Goal: Information Seeking & Learning: Learn about a topic

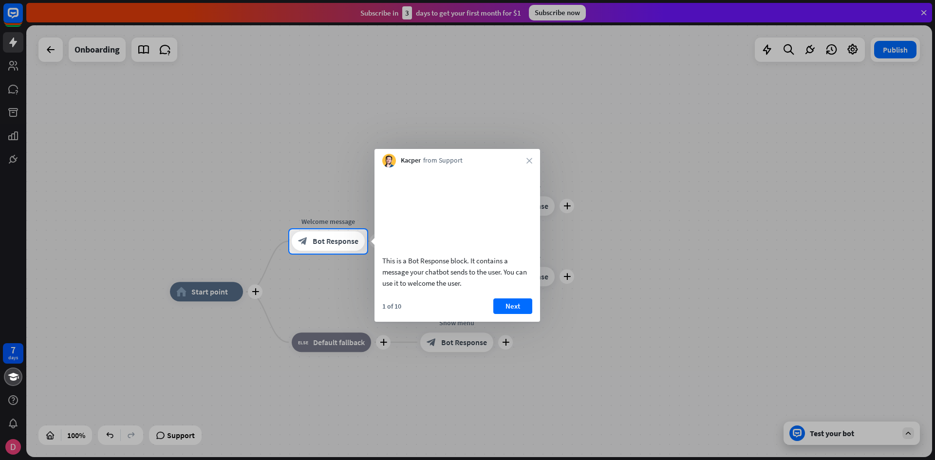
drag, startPoint x: 589, startPoint y: 125, endPoint x: 685, endPoint y: 78, distance: 106.7
click at [685, 78] on div at bounding box center [467, 114] width 935 height 229
click at [518, 314] on button "Next" at bounding box center [512, 306] width 39 height 16
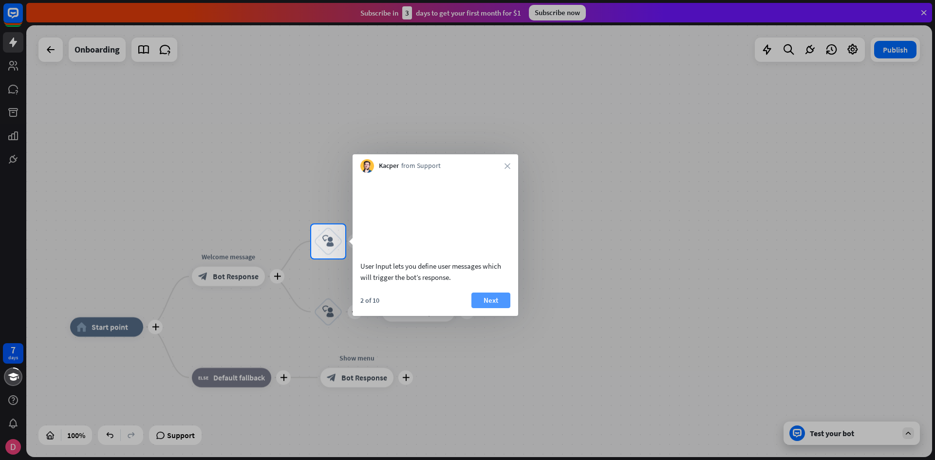
click at [496, 308] on button "Next" at bounding box center [490, 301] width 39 height 16
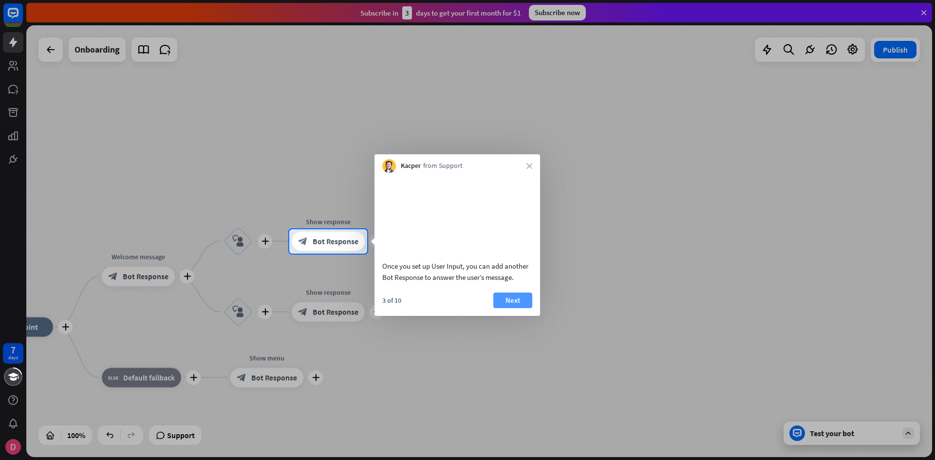
click at [508, 308] on button "Next" at bounding box center [512, 301] width 39 height 16
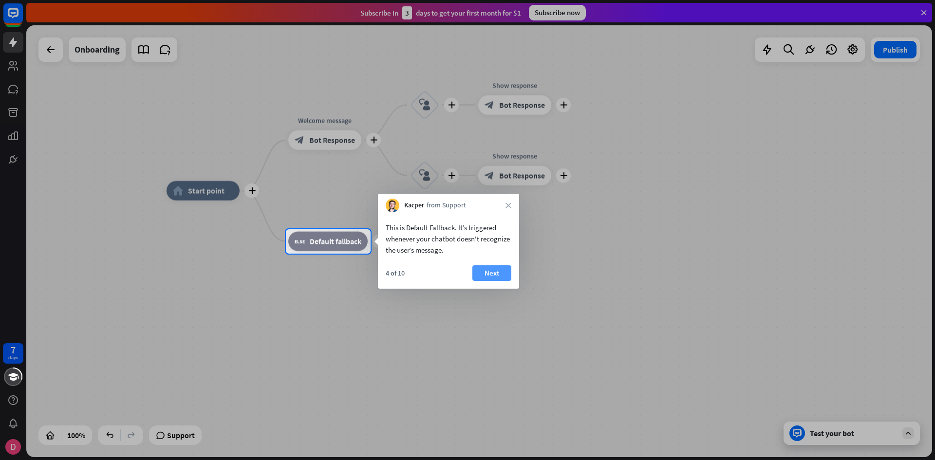
click at [501, 272] on button "Next" at bounding box center [491, 273] width 39 height 16
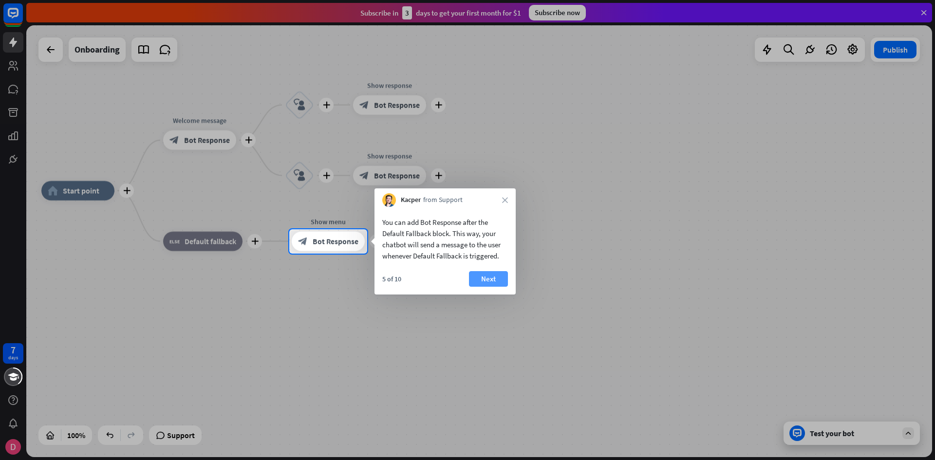
click at [485, 276] on button "Next" at bounding box center [488, 279] width 39 height 16
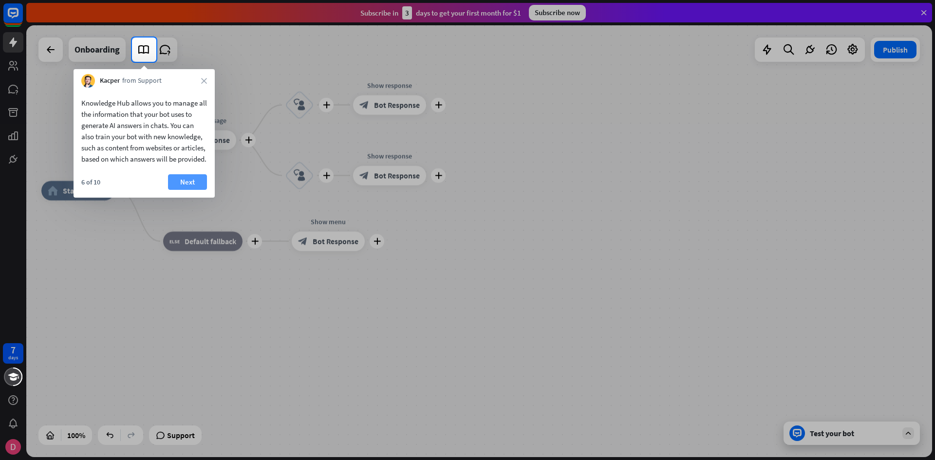
click at [186, 190] on button "Next" at bounding box center [187, 182] width 39 height 16
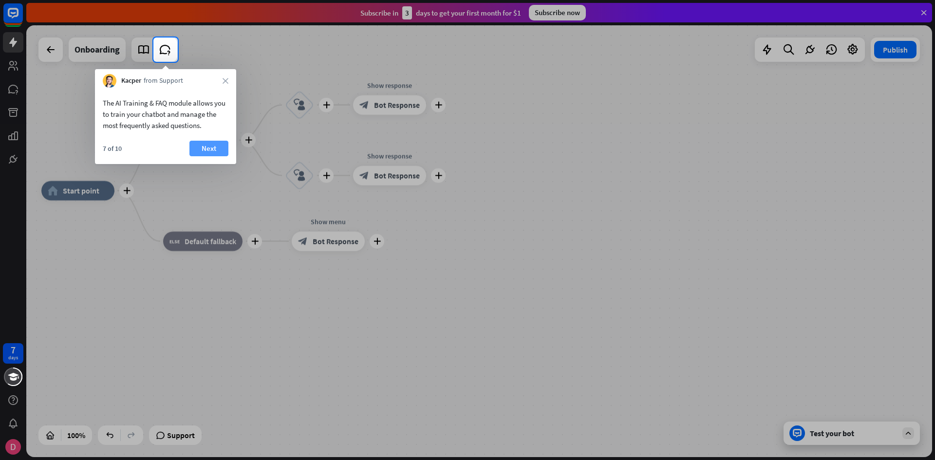
click at [204, 143] on button "Next" at bounding box center [208, 149] width 39 height 16
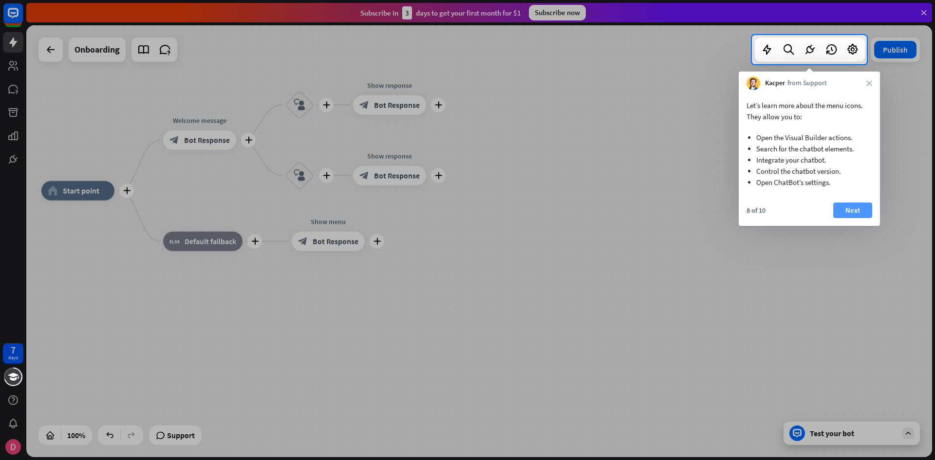
click at [854, 208] on button "Next" at bounding box center [852, 210] width 39 height 16
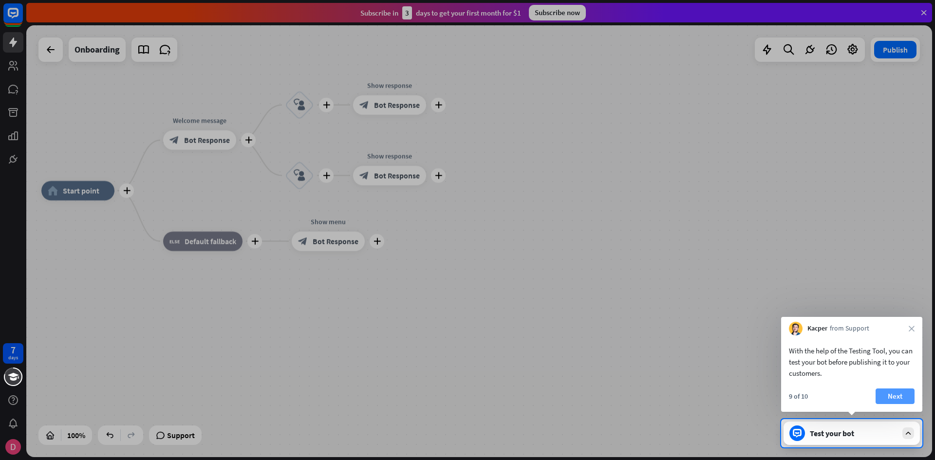
click at [900, 402] on button "Next" at bounding box center [894, 396] width 39 height 16
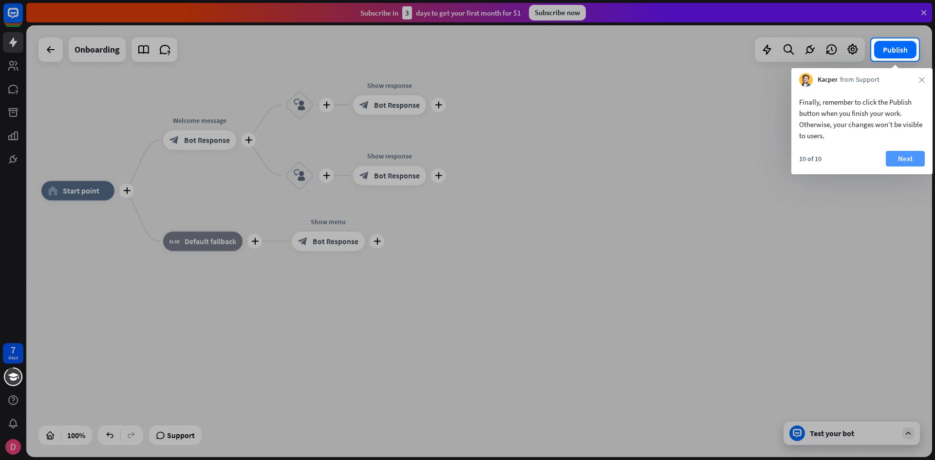
click at [904, 156] on button "Next" at bounding box center [904, 159] width 39 height 16
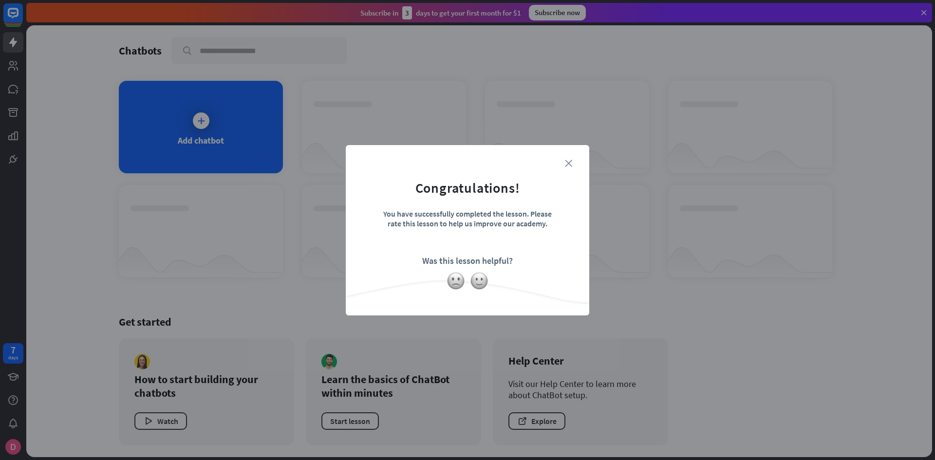
click at [571, 163] on icon "close" at bounding box center [568, 163] width 7 height 7
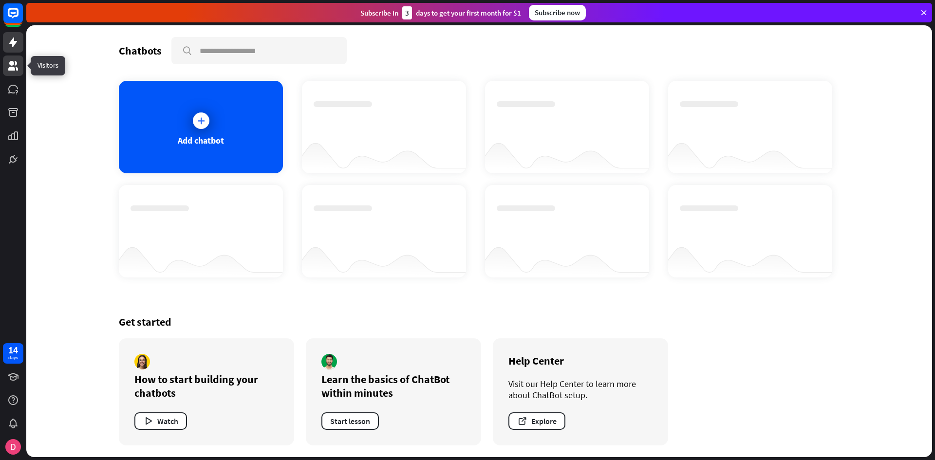
click at [18, 64] on icon at bounding box center [13, 66] width 12 height 12
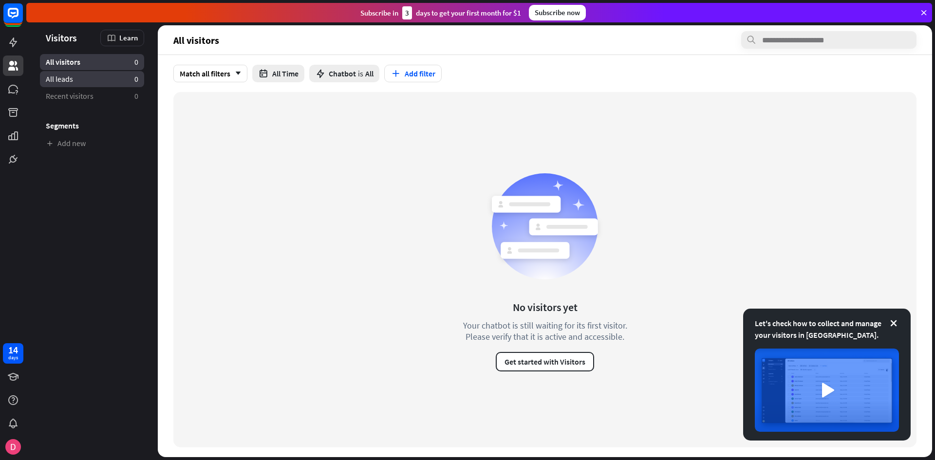
click at [110, 78] on link "All leads 0" at bounding box center [92, 79] width 104 height 16
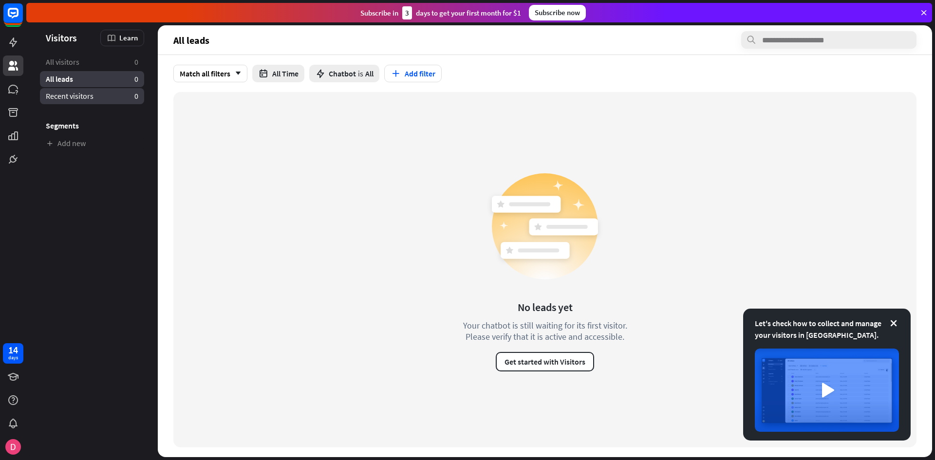
click at [85, 92] on span "Recent visitors" at bounding box center [70, 96] width 48 height 10
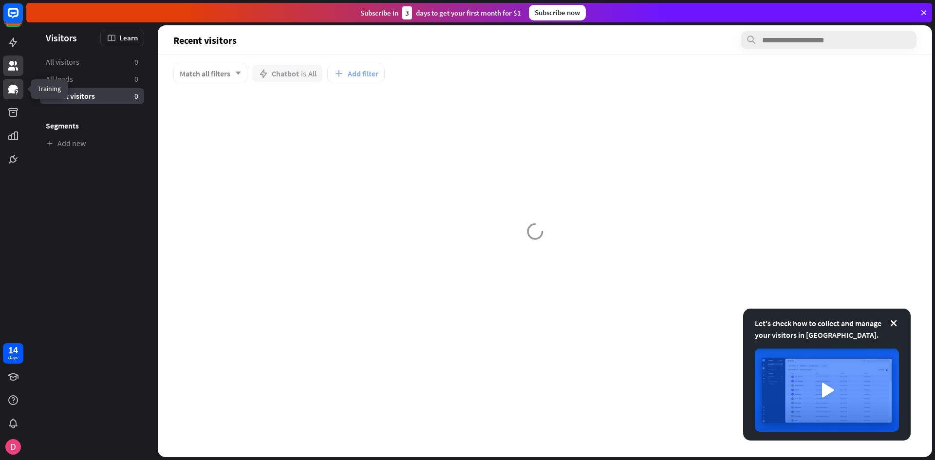
click at [17, 84] on icon at bounding box center [13, 89] width 12 height 12
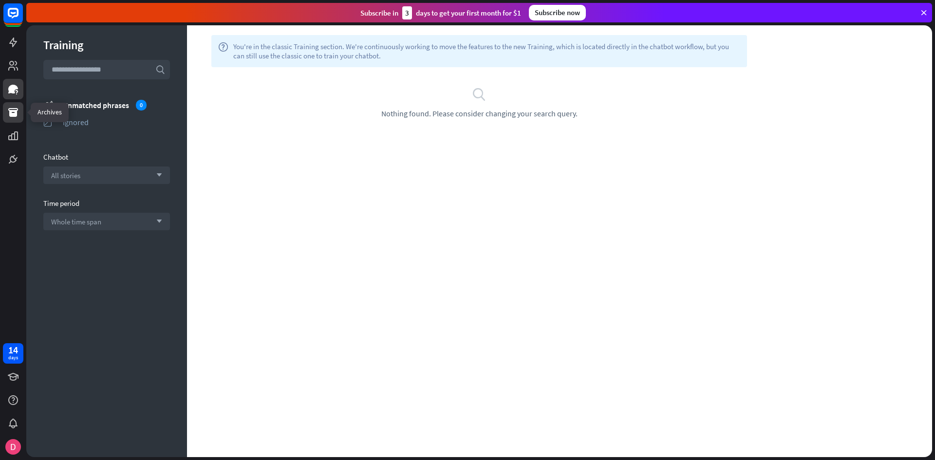
click at [12, 110] on icon at bounding box center [13, 113] width 12 height 12
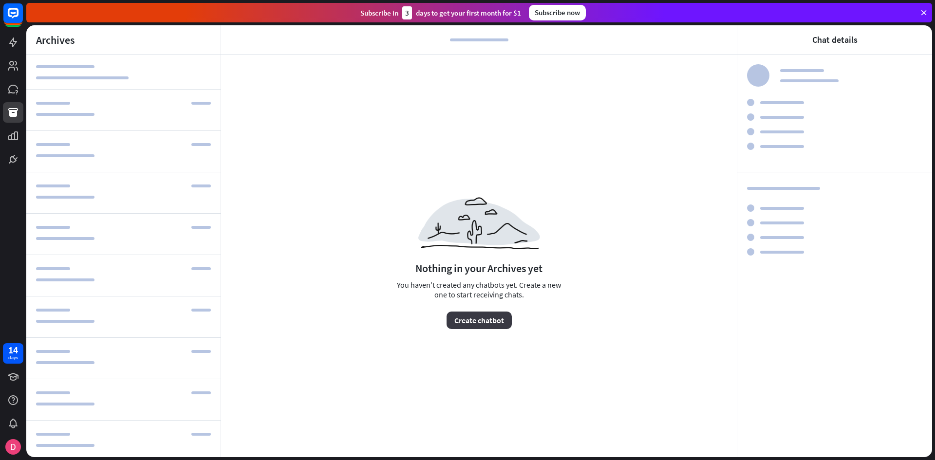
click at [495, 318] on button "Create chatbot" at bounding box center [478, 321] width 65 height 18
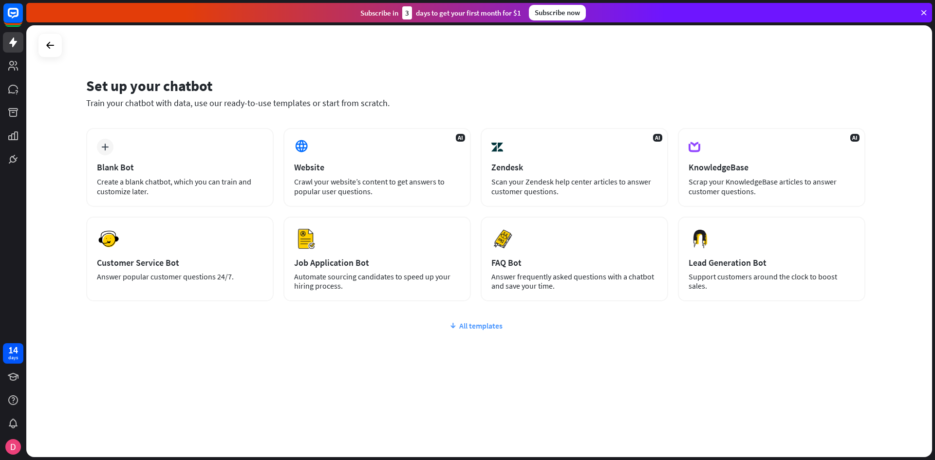
click at [497, 322] on div "All templates" at bounding box center [475, 326] width 779 height 10
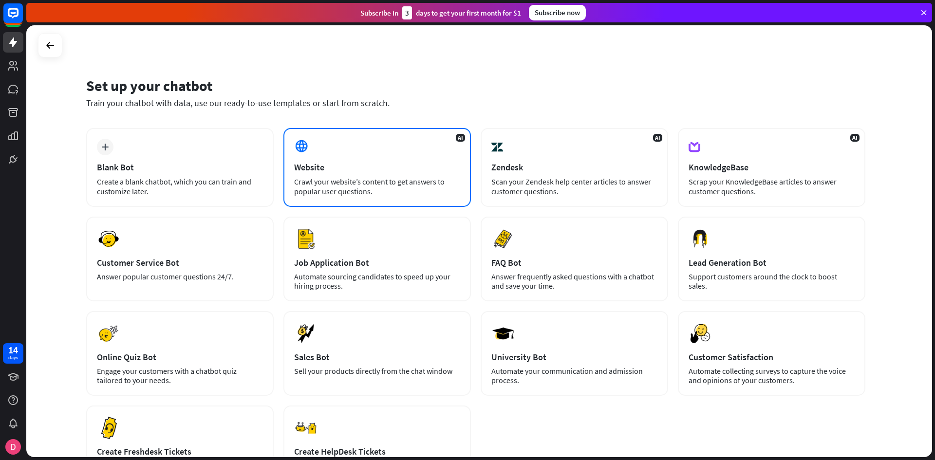
click at [375, 189] on div "Crawl your website’s content to get answers to popular user questions." at bounding box center [377, 186] width 166 height 19
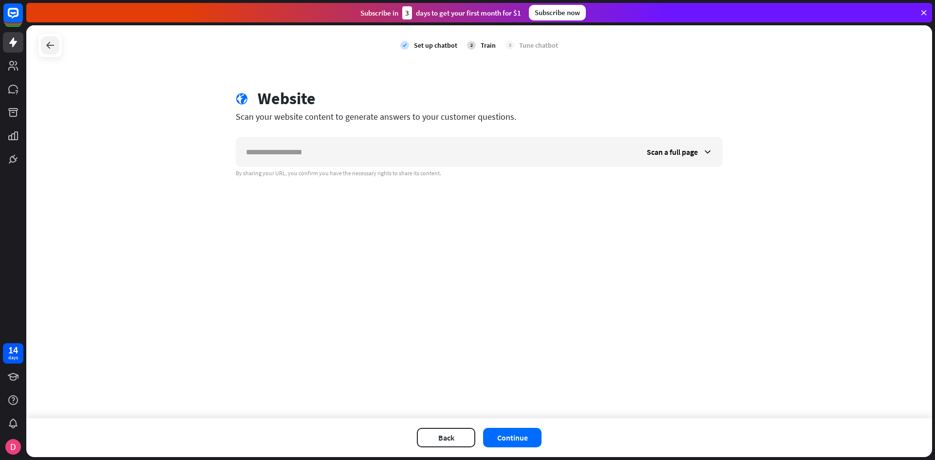
click at [45, 46] on icon at bounding box center [50, 45] width 12 height 12
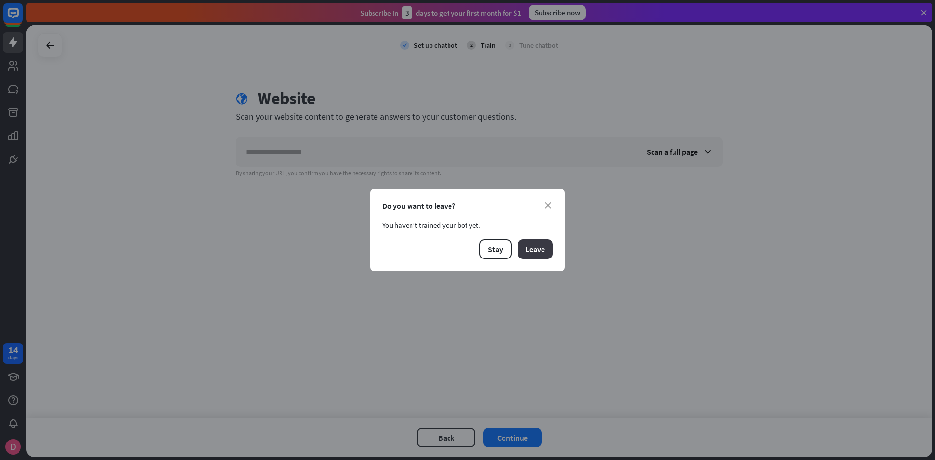
click at [532, 251] on button "Leave" at bounding box center [534, 248] width 35 height 19
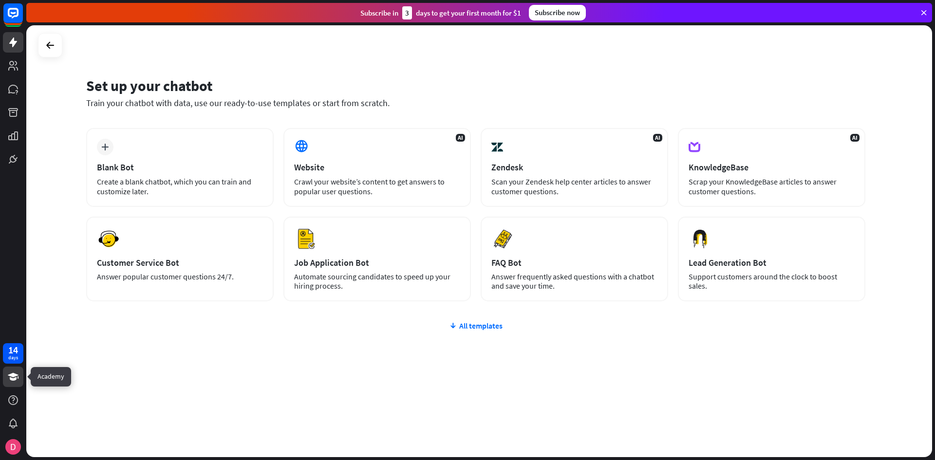
click at [18, 376] on icon at bounding box center [13, 377] width 12 height 12
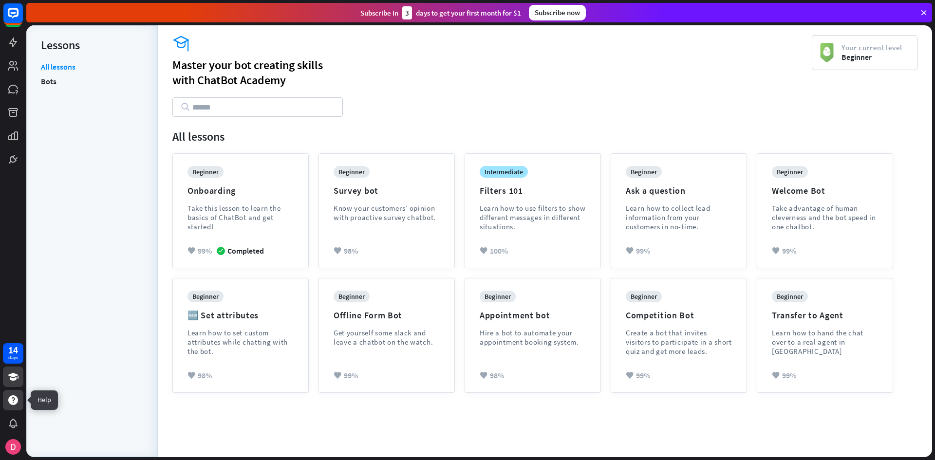
click at [22, 395] on div at bounding box center [13, 400] width 20 height 20
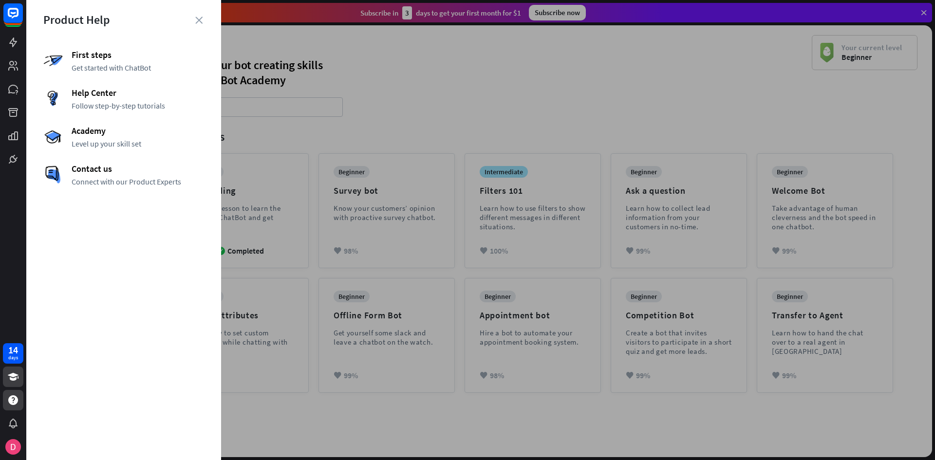
click at [199, 12] on div "Product Help" at bounding box center [123, 19] width 161 height 15
click at [200, 22] on icon "close" at bounding box center [198, 20] width 7 height 7
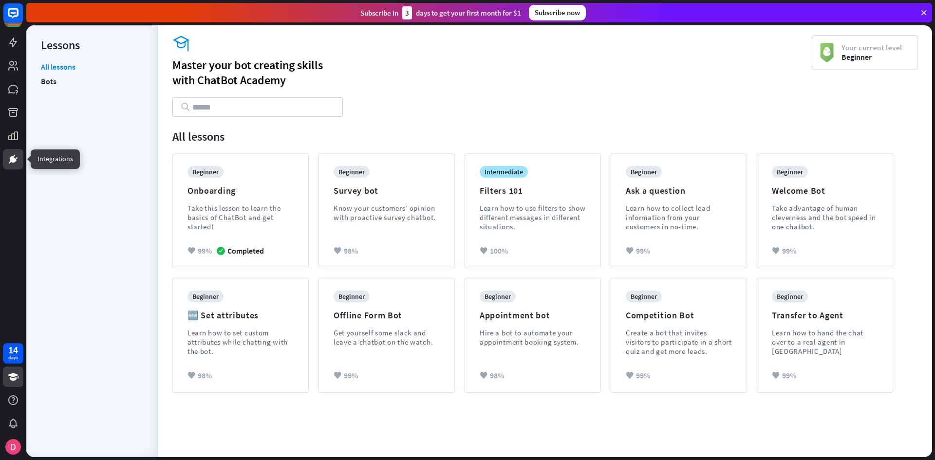
click at [15, 158] on icon at bounding box center [13, 159] width 12 height 12
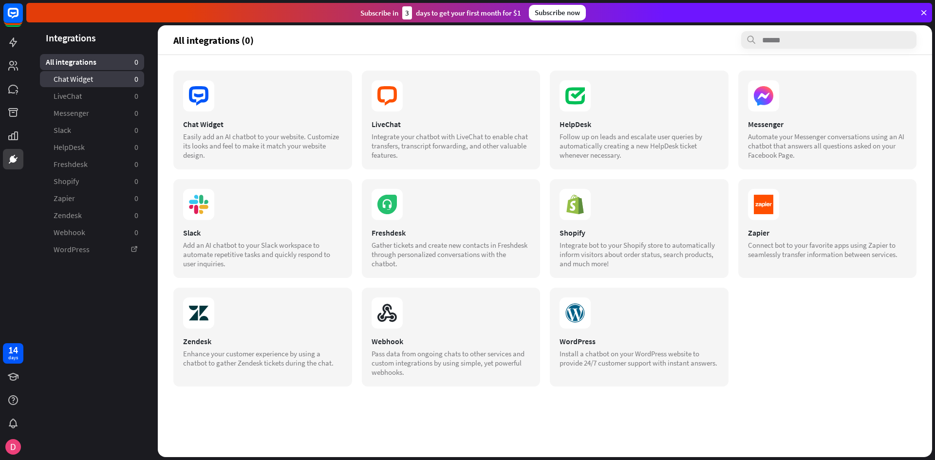
click at [59, 75] on span "Chat Widget" at bounding box center [73, 79] width 39 height 10
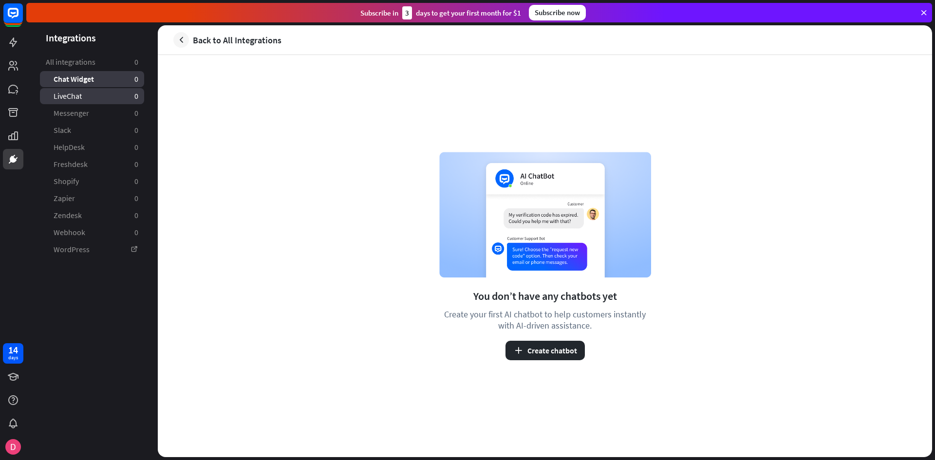
click at [66, 96] on span "LiveChat" at bounding box center [68, 96] width 28 height 10
click at [76, 117] on span "Messenger" at bounding box center [72, 113] width 36 height 10
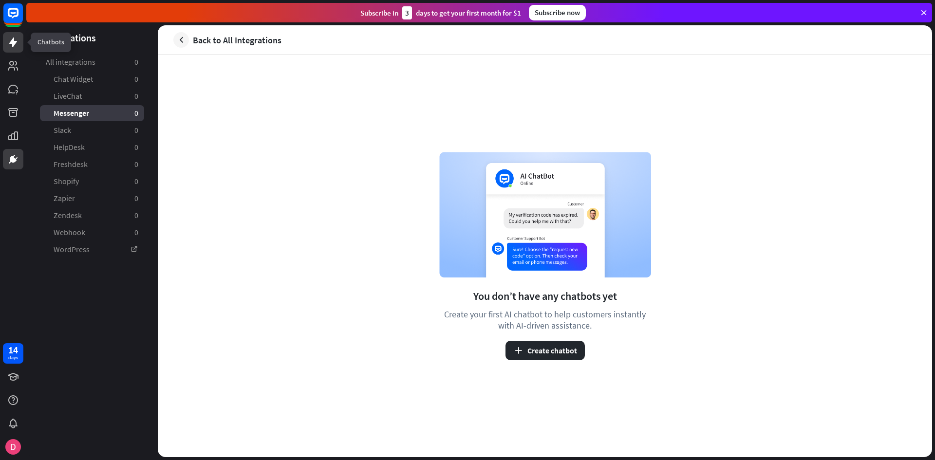
click at [11, 43] on icon at bounding box center [13, 42] width 8 height 10
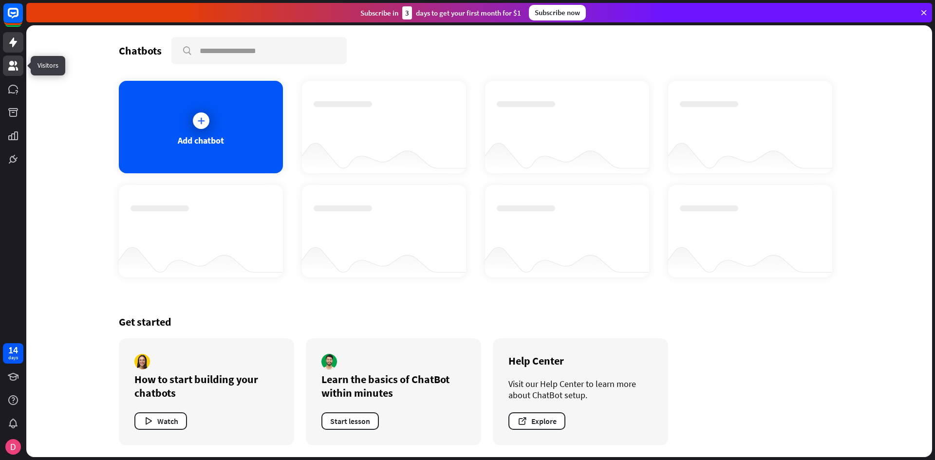
click at [13, 59] on link at bounding box center [13, 65] width 20 height 20
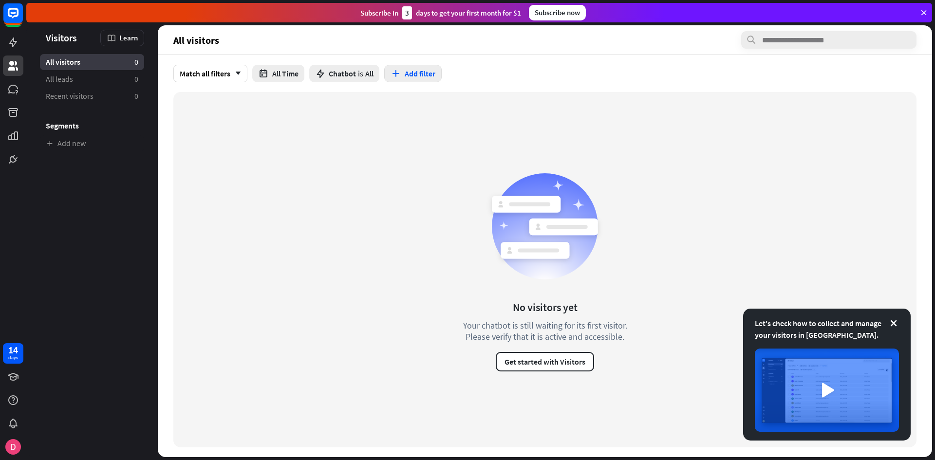
click at [425, 73] on button "Add filter" at bounding box center [412, 74] width 57 height 18
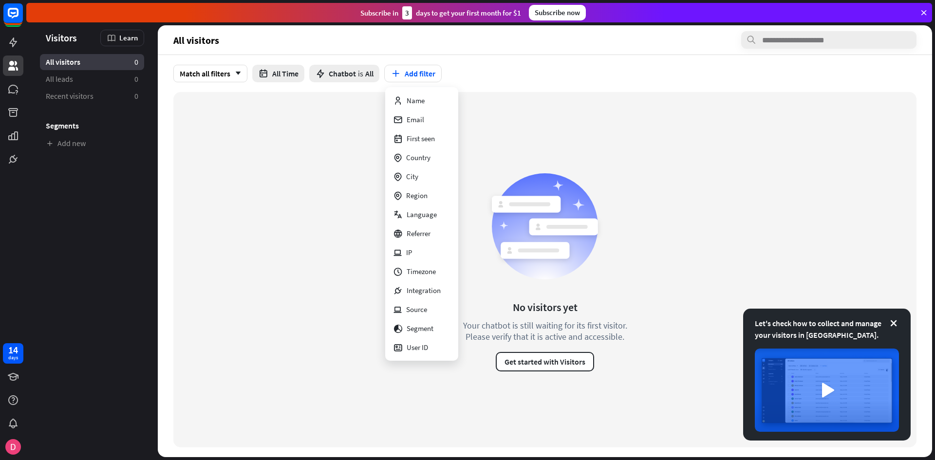
click at [547, 147] on div "No visitors yet Your chatbot is still waiting for its first visitor. Please ver…" at bounding box center [544, 269] width 743 height 355
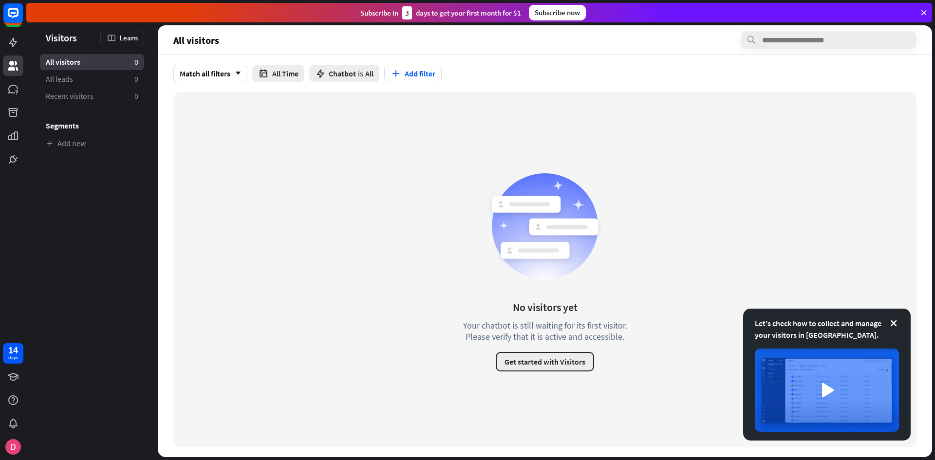
click at [535, 361] on button "Get started with Visitors" at bounding box center [545, 361] width 98 height 19
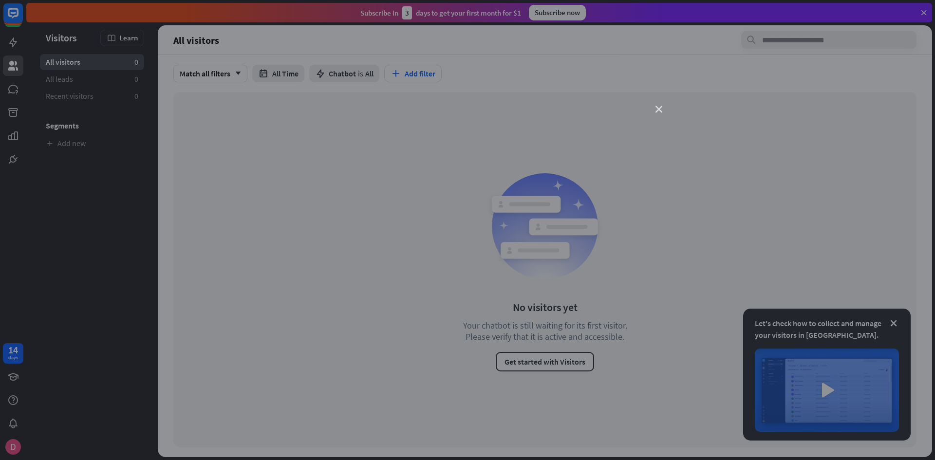
click at [660, 108] on icon "close" at bounding box center [658, 109] width 7 height 7
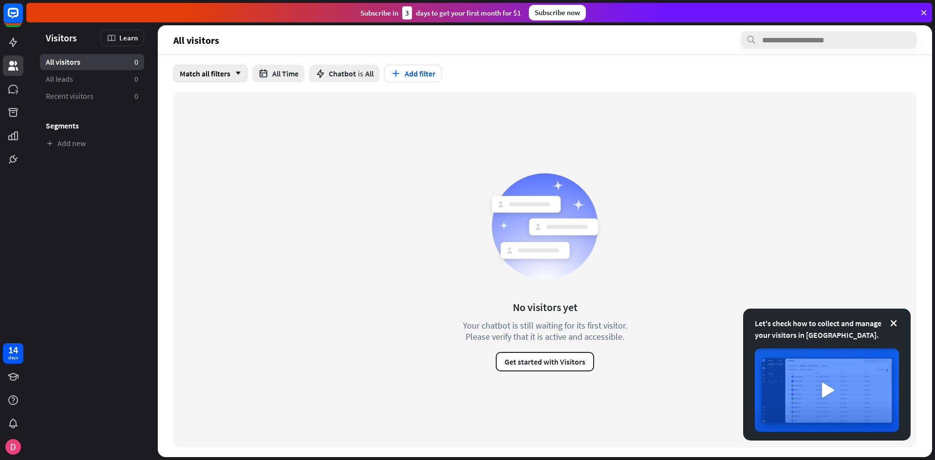
click at [233, 72] on icon "arrow_down" at bounding box center [235, 74] width 11 height 6
click at [265, 79] on button "All Time" at bounding box center [278, 74] width 52 height 18
click at [345, 77] on span "Chatbot" at bounding box center [342, 74] width 27 height 10
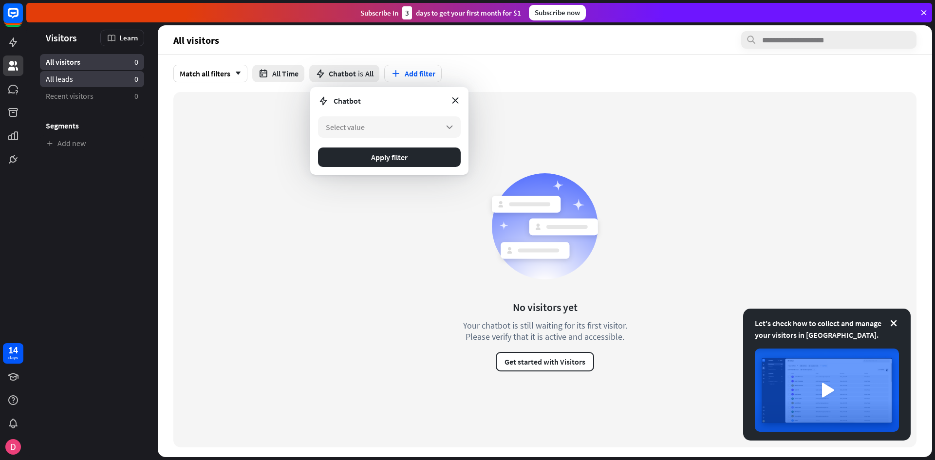
click at [78, 84] on link "All leads 0" at bounding box center [92, 79] width 104 height 16
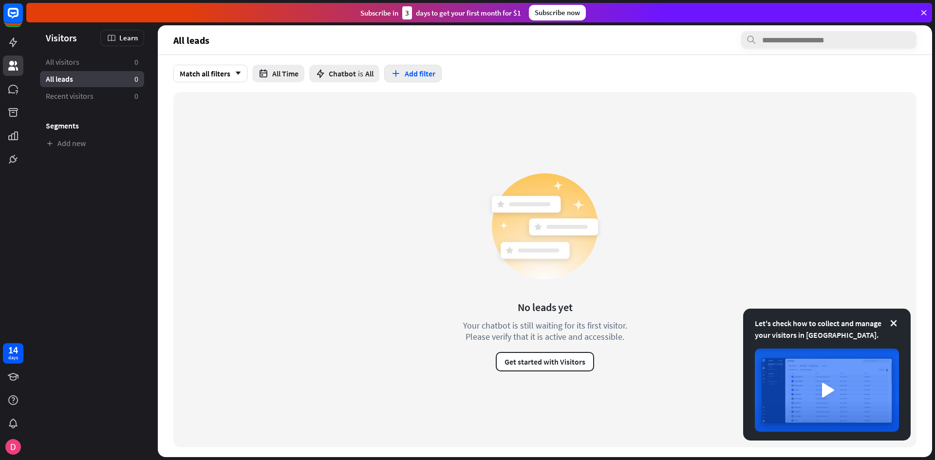
click at [403, 73] on button "Add filter" at bounding box center [412, 74] width 57 height 18
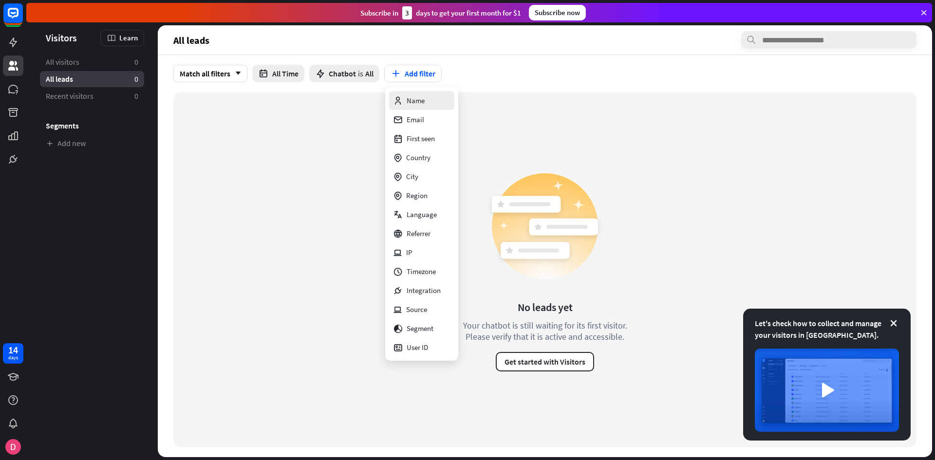
click at [401, 94] on div "Name" at bounding box center [409, 100] width 32 height 19
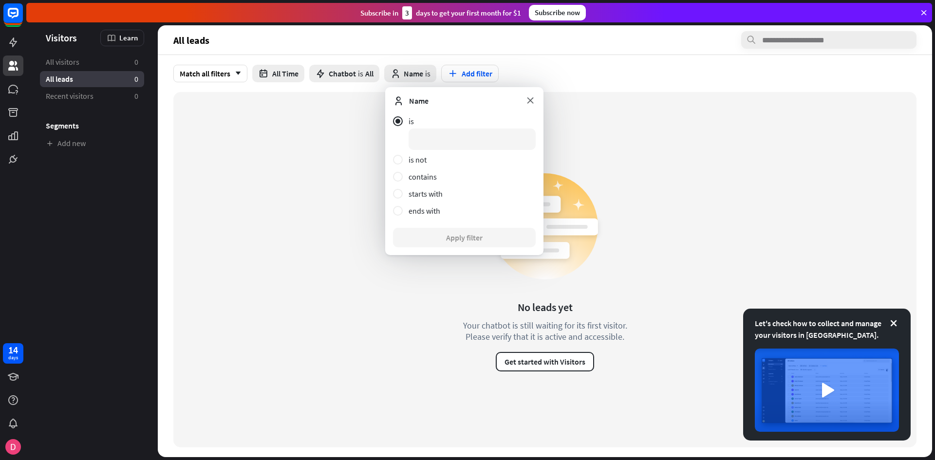
click at [535, 103] on icon at bounding box center [530, 100] width 11 height 11
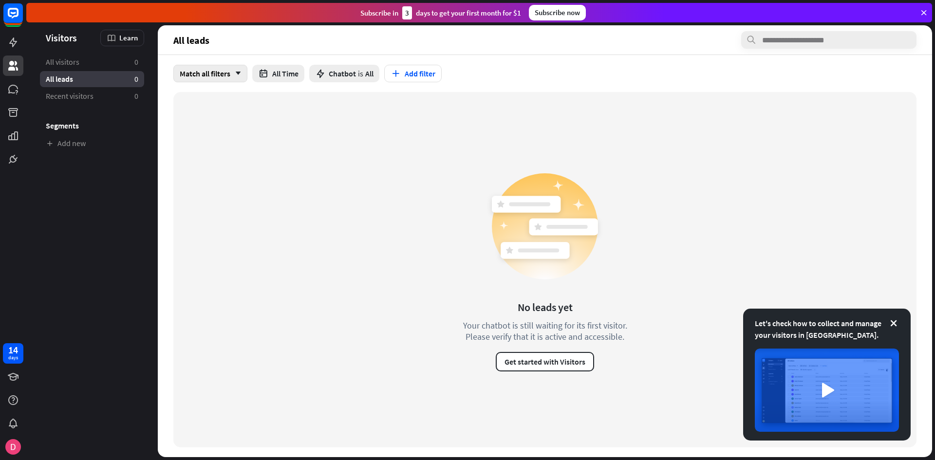
click at [204, 76] on div "Match all filters arrow_down" at bounding box center [210, 74] width 74 height 18
click at [420, 189] on div "No leads yet Your chatbot is still waiting for its first visitor. Please verify…" at bounding box center [544, 269] width 743 height 355
click at [532, 369] on button "Get started with Visitors" at bounding box center [545, 361] width 98 height 19
click at [655, 109] on div "close" at bounding box center [467, 230] width 935 height 460
click at [102, 59] on link "All visitors 0" at bounding box center [92, 62] width 104 height 16
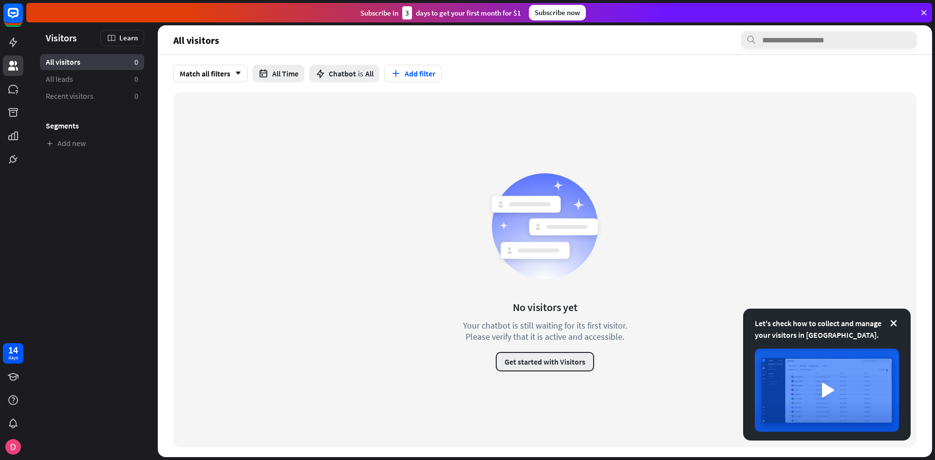
click at [558, 358] on button "Get started with Visitors" at bounding box center [545, 361] width 98 height 19
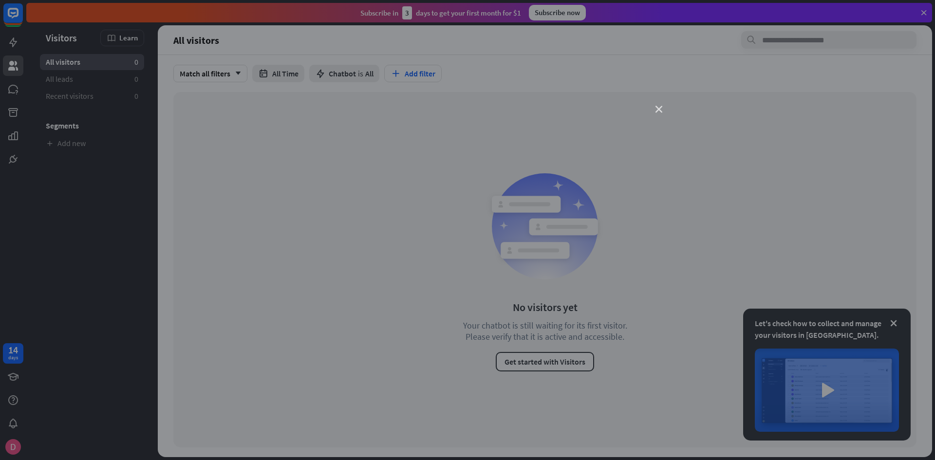
click at [661, 109] on icon "close" at bounding box center [658, 109] width 7 height 7
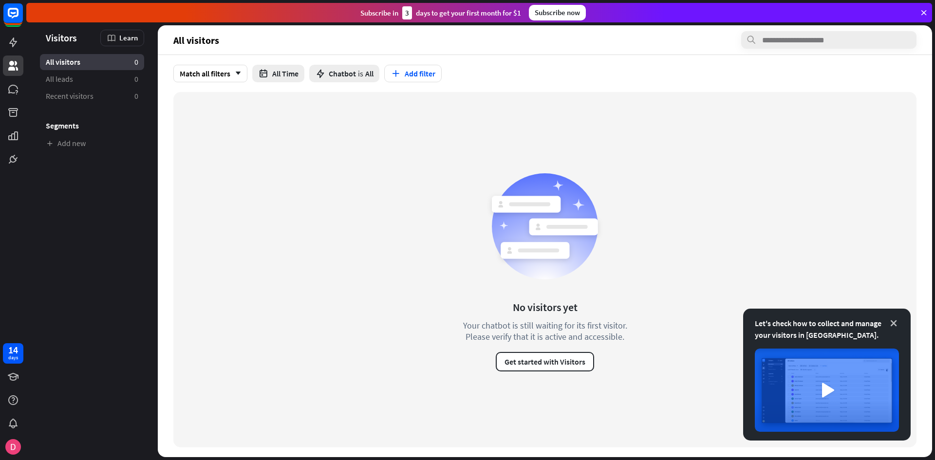
click at [897, 325] on icon at bounding box center [893, 323] width 10 height 10
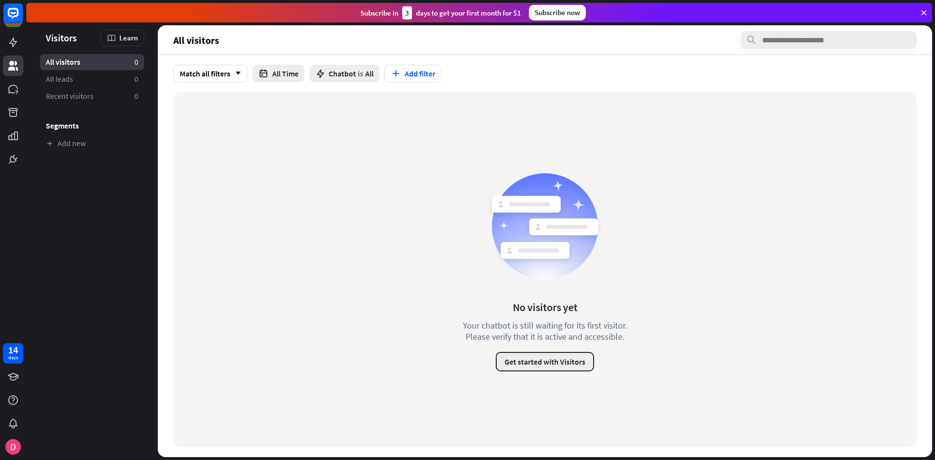
click at [527, 365] on button "Get started with Visitors" at bounding box center [545, 361] width 98 height 19
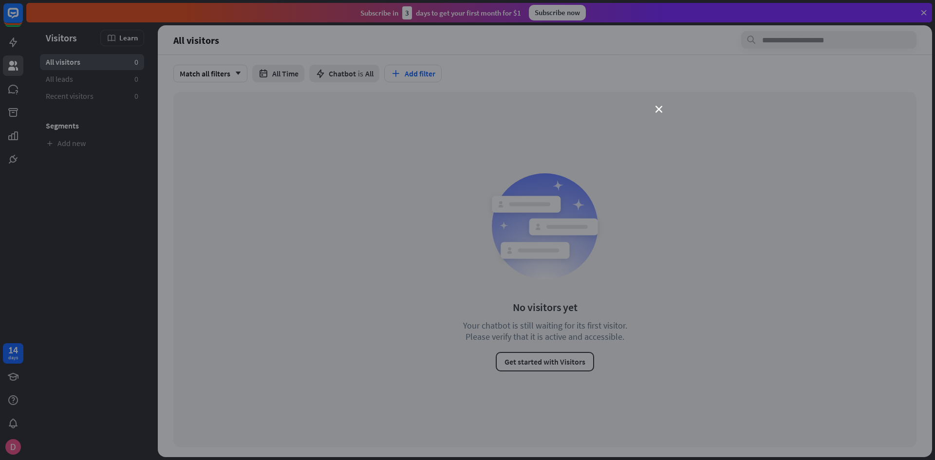
click at [654, 109] on div "close" at bounding box center [467, 230] width 935 height 460
click at [657, 110] on icon "close" at bounding box center [658, 109] width 7 height 7
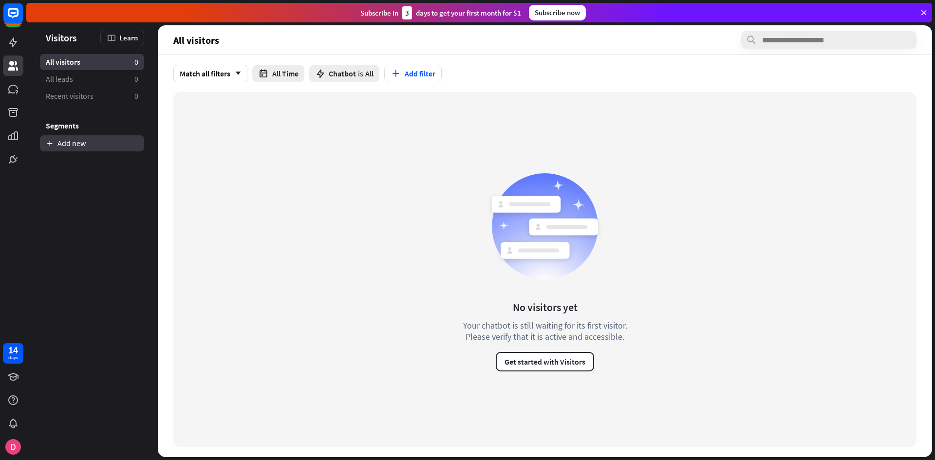
click at [65, 146] on link "Add new" at bounding box center [92, 143] width 104 height 16
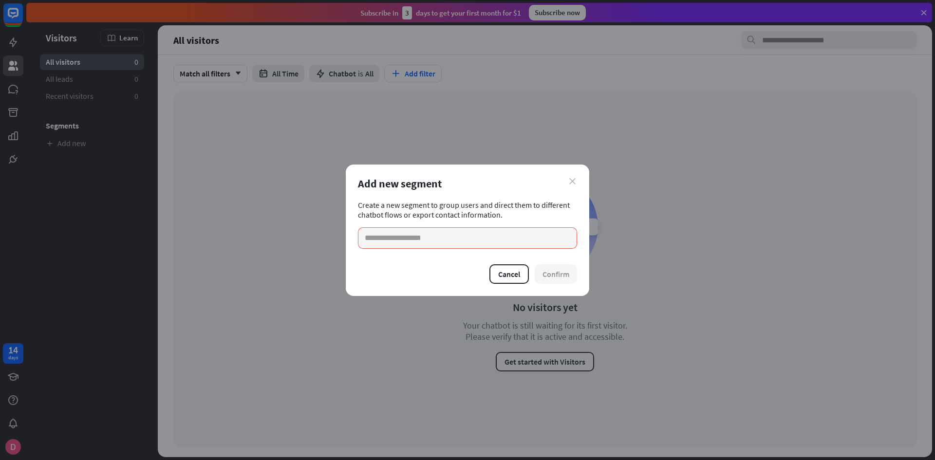
click at [574, 180] on icon "close" at bounding box center [572, 181] width 6 height 6
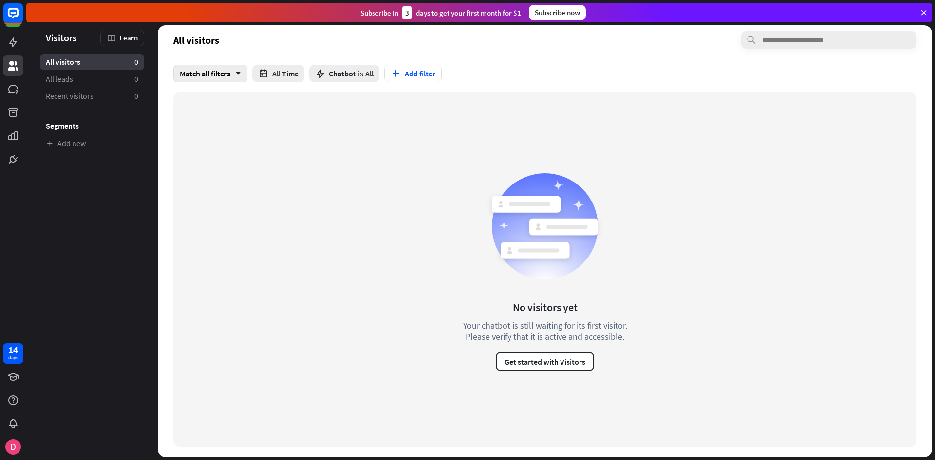
click at [232, 72] on icon "arrow_down" at bounding box center [235, 74] width 11 height 6
click at [34, 81] on ul "All visitors 0 All leads 0 Recent visitors 0 Segments Add new" at bounding box center [91, 102] width 131 height 97
click at [52, 98] on span "Recent visitors" at bounding box center [70, 96] width 48 height 10
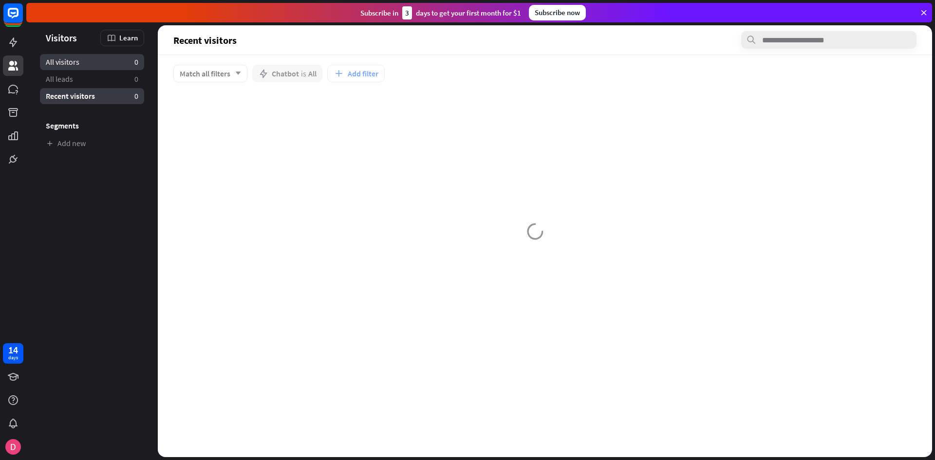
click at [64, 68] on link "All visitors 0" at bounding box center [92, 62] width 104 height 16
click at [69, 85] on link "All leads 0" at bounding box center [92, 79] width 104 height 16
click at [72, 96] on span "Recent visitors" at bounding box center [70, 96] width 48 height 10
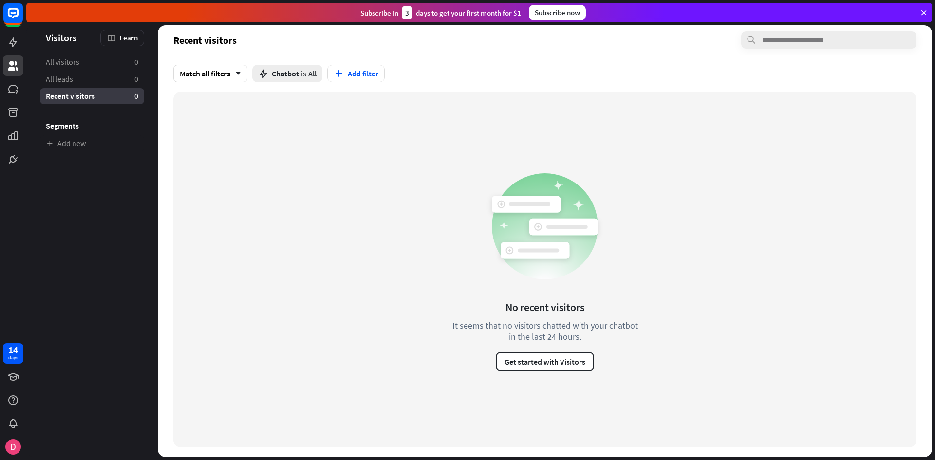
click at [72, 89] on div "Recent visitors 0" at bounding box center [92, 96] width 104 height 16
click at [75, 69] on link "All visitors 0" at bounding box center [92, 62] width 104 height 16
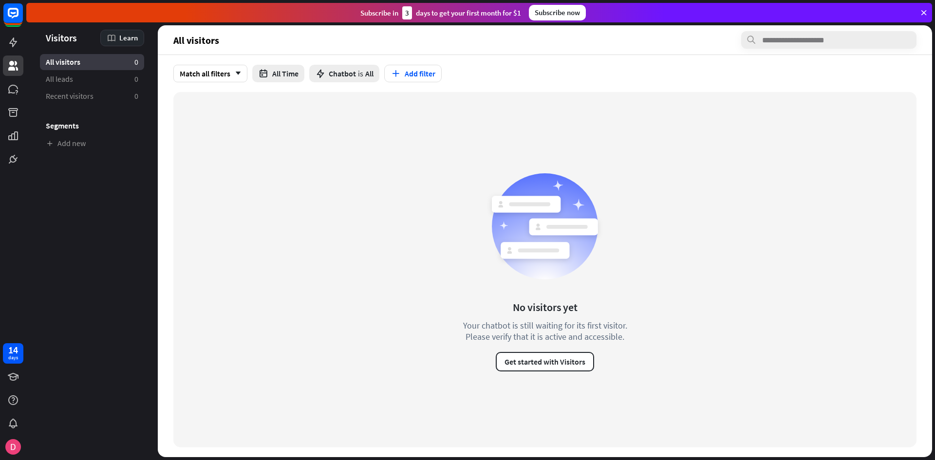
click at [125, 39] on span "Learn" at bounding box center [128, 37] width 18 height 9
click at [126, 65] on div "Get started with Visitors" at bounding box center [152, 64] width 86 height 19
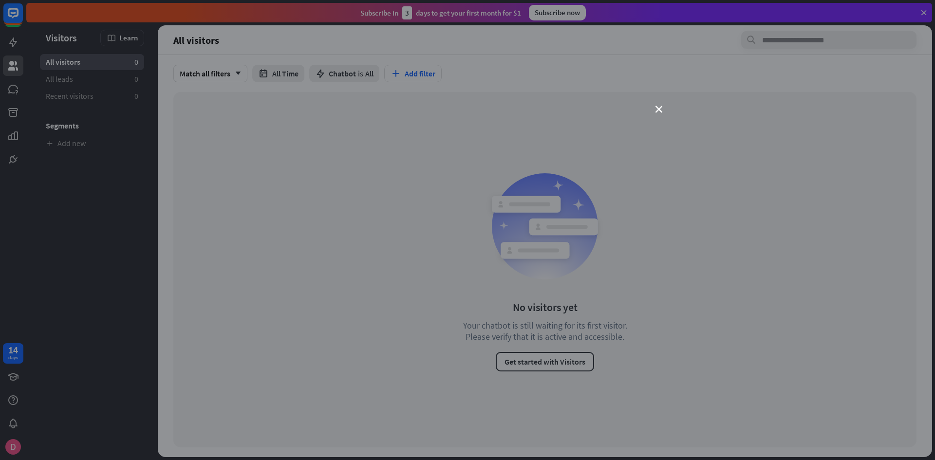
click at [652, 107] on div "close" at bounding box center [467, 230] width 935 height 460
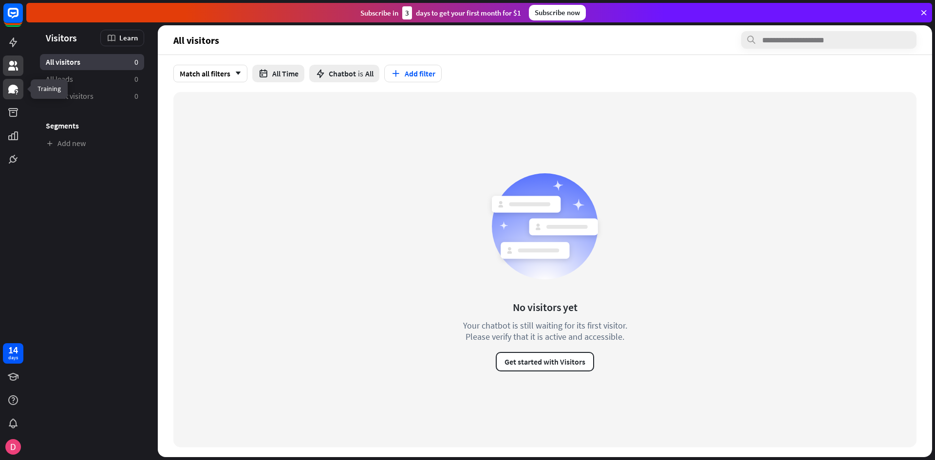
click at [15, 90] on icon at bounding box center [13, 89] width 10 height 9
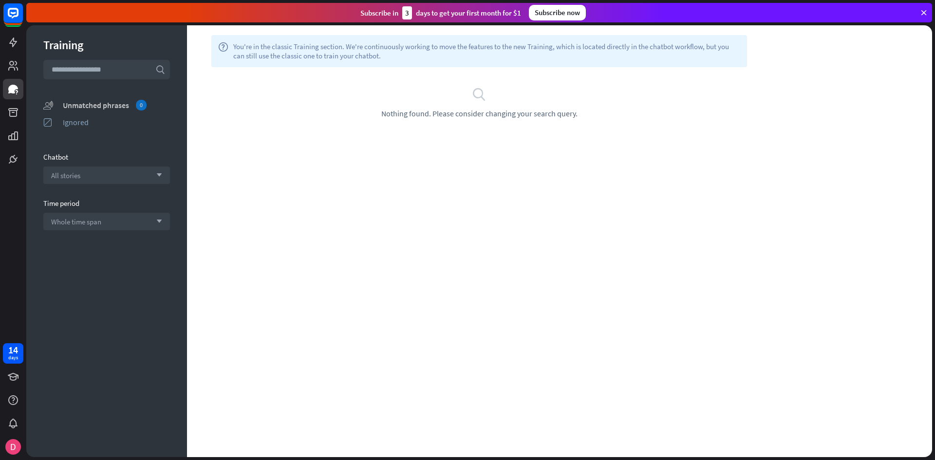
click at [94, 108] on div "Unmatched phrases 0" at bounding box center [116, 105] width 107 height 11
click at [87, 127] on div "ignored Ignored" at bounding box center [106, 122] width 127 height 12
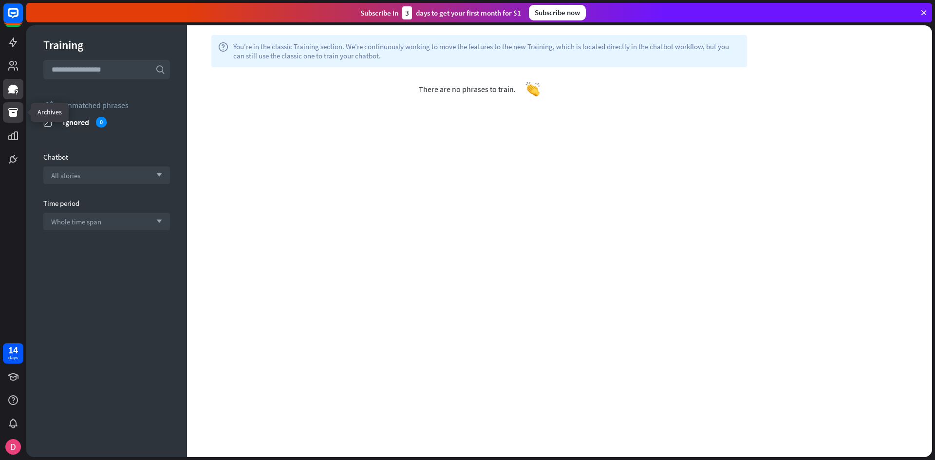
click at [11, 113] on icon at bounding box center [13, 112] width 10 height 9
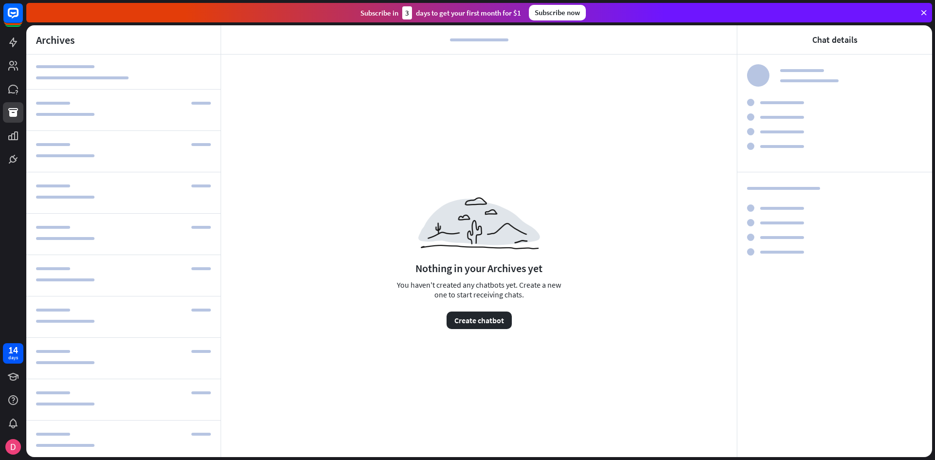
click at [97, 127] on div at bounding box center [123, 110] width 194 height 41
click at [98, 84] on div at bounding box center [123, 72] width 194 height 35
drag, startPoint x: 102, startPoint y: 76, endPoint x: 169, endPoint y: 210, distance: 150.0
click at [132, 199] on div at bounding box center [123, 257] width 194 height 405
click at [478, 326] on button "Create chatbot" at bounding box center [478, 321] width 65 height 18
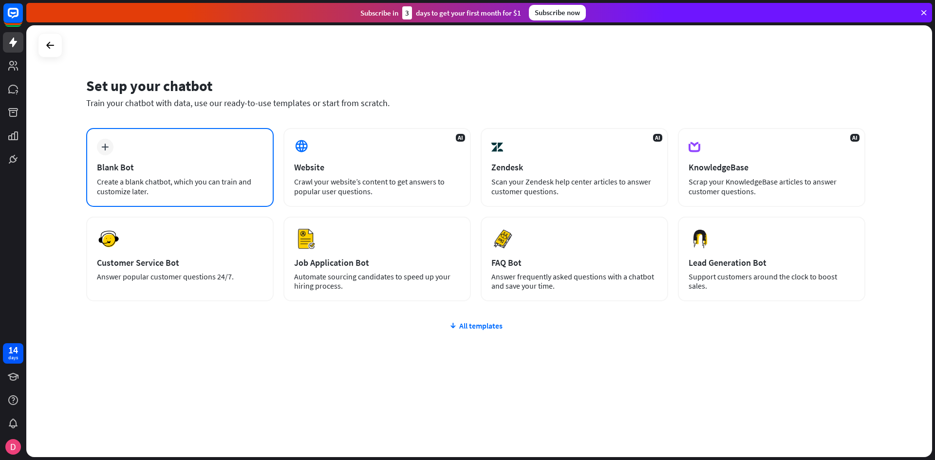
click at [151, 186] on div "Create a blank chatbot, which you can train and customize later." at bounding box center [180, 186] width 166 height 19
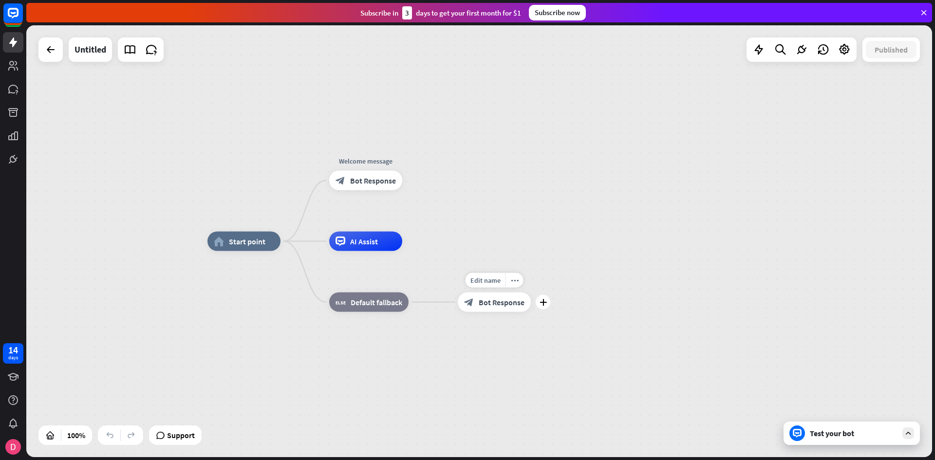
drag, startPoint x: 416, startPoint y: 183, endPoint x: 497, endPoint y: 295, distance: 138.9
click at [868, 433] on div "Test your bot" at bounding box center [853, 433] width 88 height 10
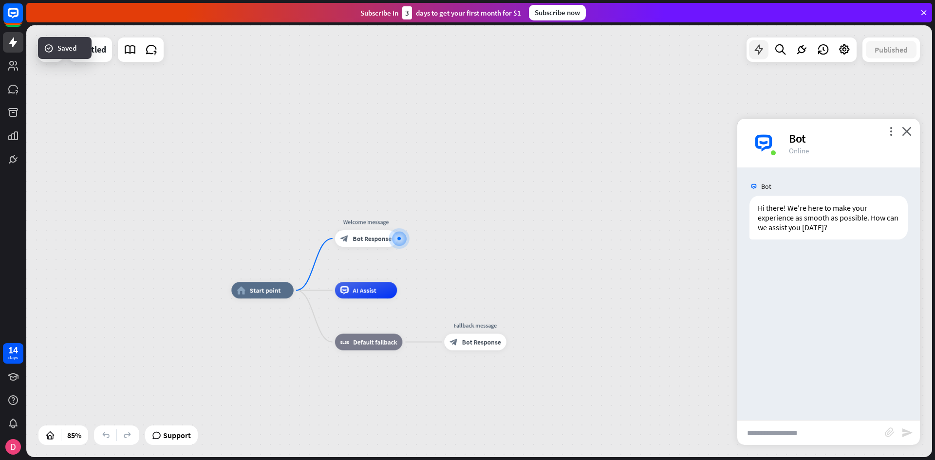
click at [755, 52] on icon at bounding box center [758, 49] width 13 height 13
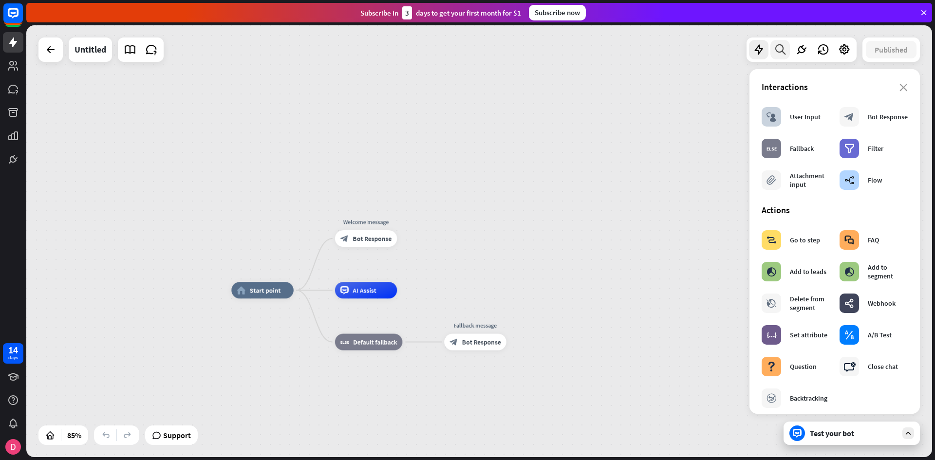
click at [784, 49] on icon at bounding box center [779, 49] width 13 height 13
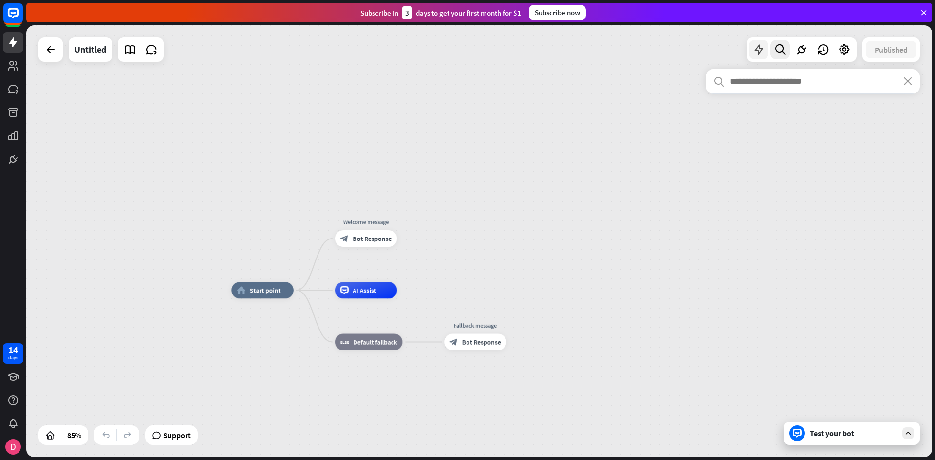
click at [765, 45] on div at bounding box center [758, 49] width 19 height 19
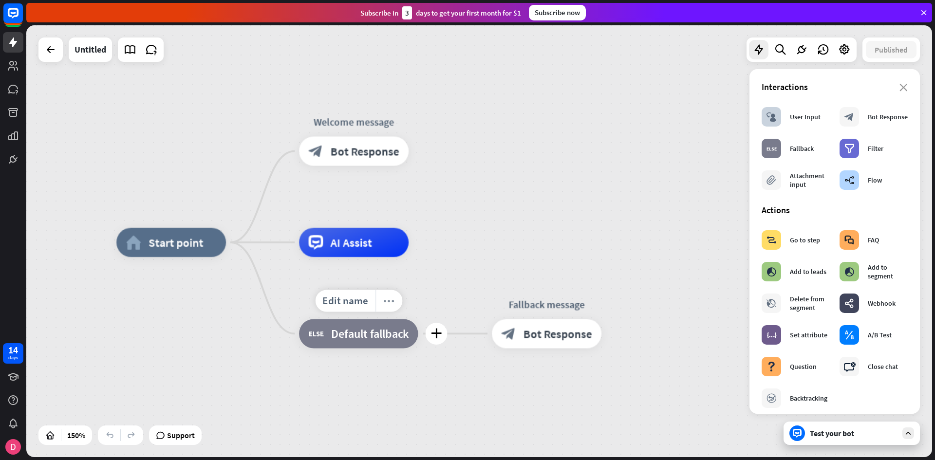
click at [392, 302] on icon "more_horiz" at bounding box center [389, 300] width 12 height 11
click at [408, 257] on div "Edit name more_horiz plus AI Assist" at bounding box center [354, 242] width 110 height 29
click at [382, 209] on icon "more_horiz" at bounding box center [384, 209] width 12 height 11
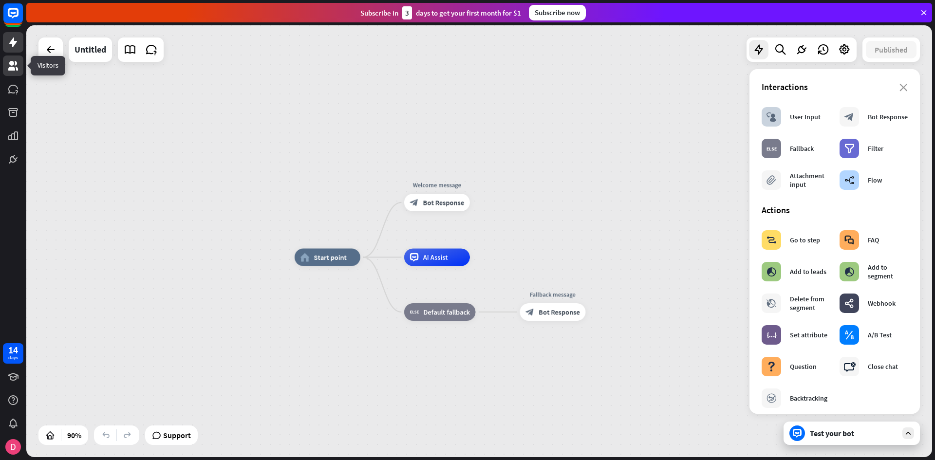
click at [13, 72] on link at bounding box center [13, 65] width 20 height 20
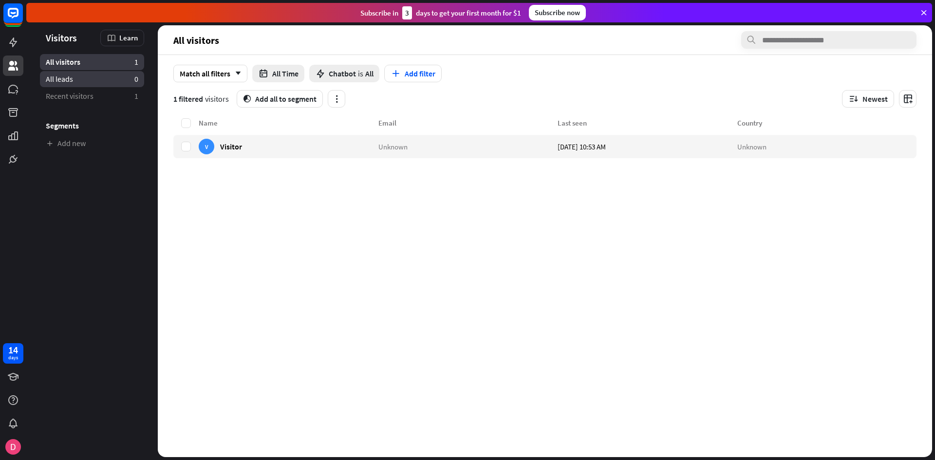
click at [77, 81] on link "All leads 0" at bounding box center [92, 79] width 104 height 16
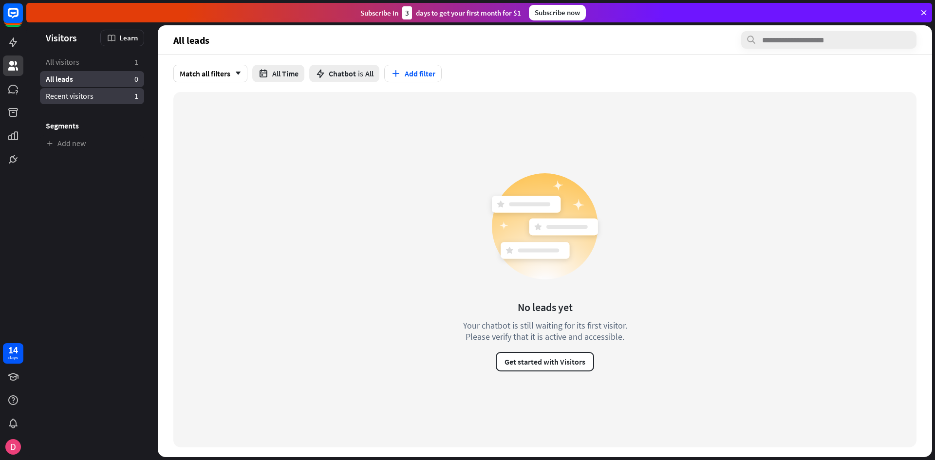
click at [79, 90] on link "Recent visitors 1" at bounding box center [92, 96] width 104 height 16
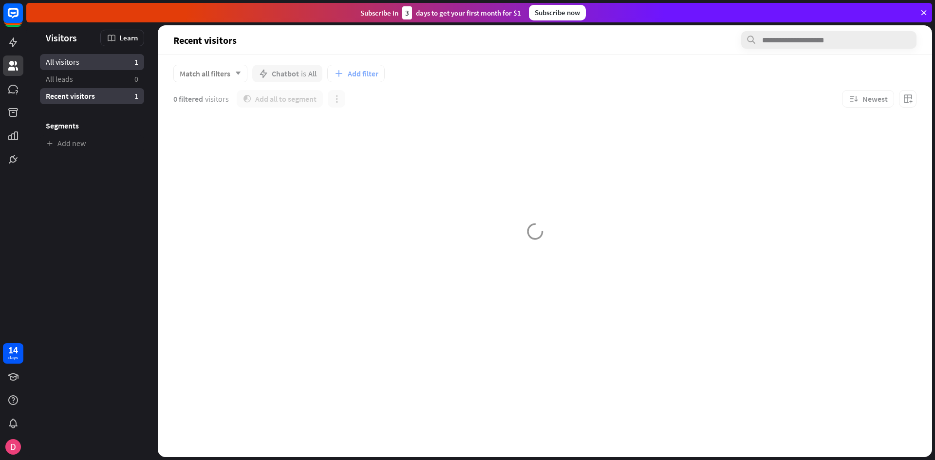
click at [85, 70] on link "All visitors 1" at bounding box center [92, 62] width 104 height 16
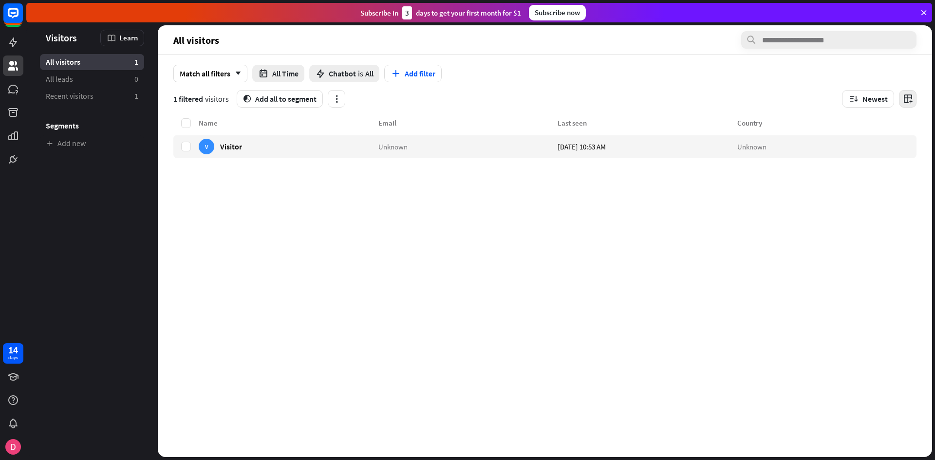
click at [907, 101] on icon "button" at bounding box center [907, 99] width 10 height 10
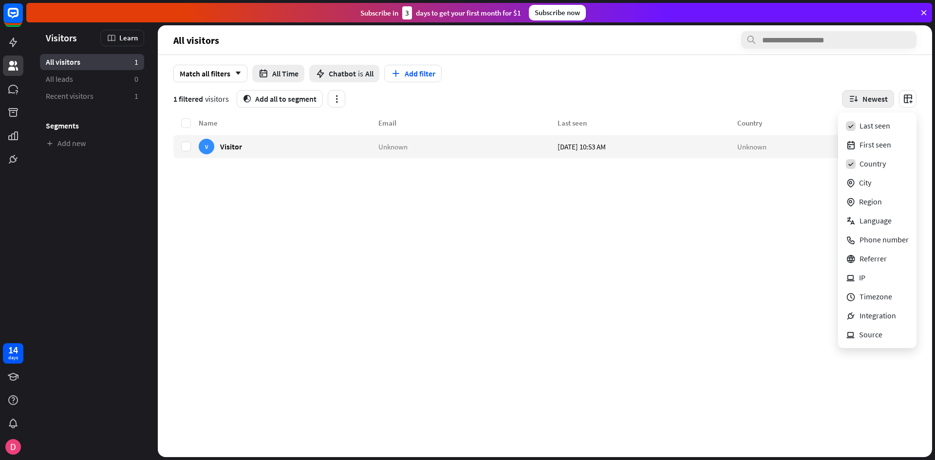
click at [875, 95] on button "Newest" at bounding box center [868, 99] width 52 height 18
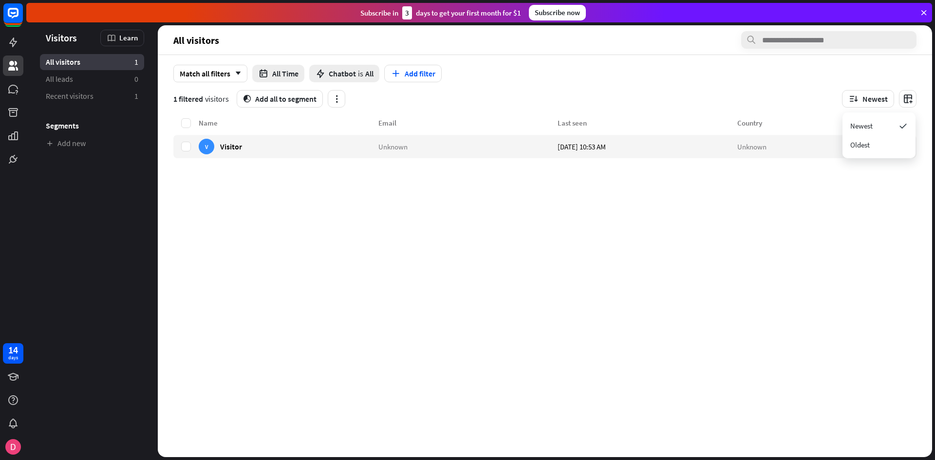
click at [647, 73] on div "Match all filters arrow_down All Time Chatbot is All Add filter" at bounding box center [544, 74] width 743 height 18
click at [334, 94] on icon "button" at bounding box center [336, 99] width 10 height 10
click at [208, 73] on div "Match all filters arrow_down" at bounding box center [210, 74] width 74 height 18
click at [404, 50] on header "All visitors" at bounding box center [545, 39] width 774 height 29
click at [783, 41] on input "text" at bounding box center [828, 40] width 175 height 18
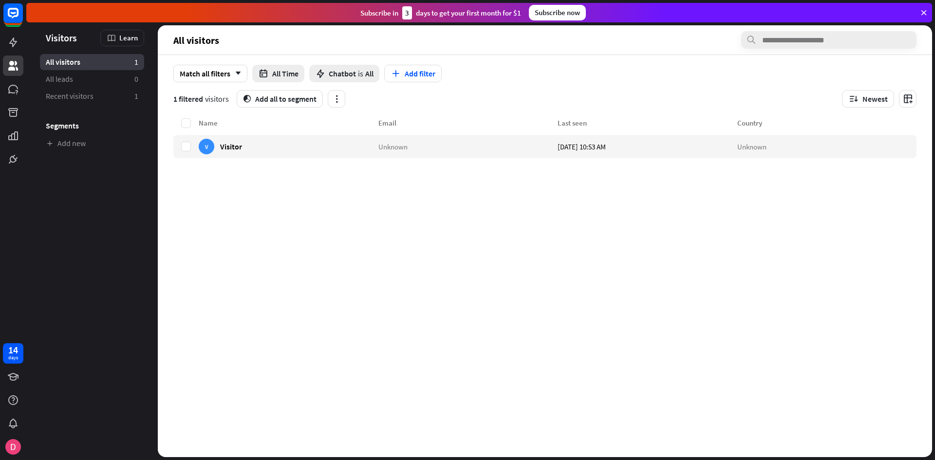
drag, startPoint x: 585, startPoint y: 50, endPoint x: 577, endPoint y: 50, distance: 8.3
click at [578, 50] on header "All visitors" at bounding box center [545, 39] width 774 height 29
click at [72, 85] on link "All leads 0" at bounding box center [92, 79] width 104 height 16
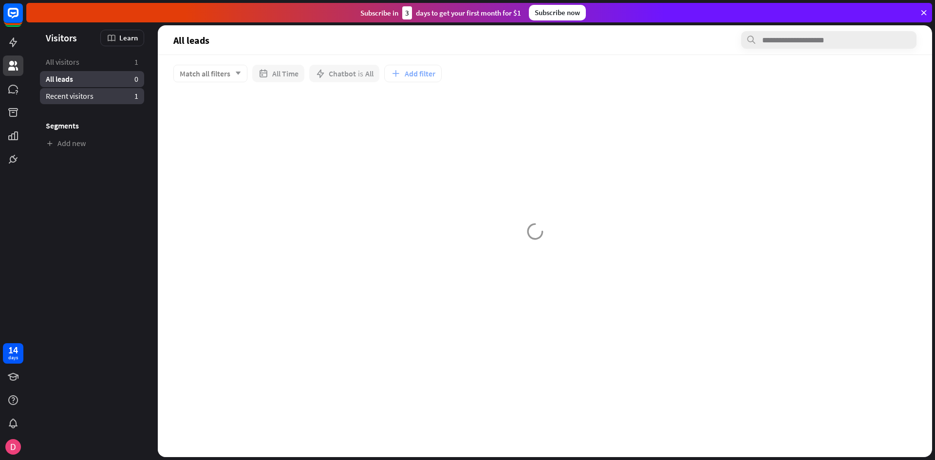
click at [104, 93] on link "Recent visitors 1" at bounding box center [92, 96] width 104 height 16
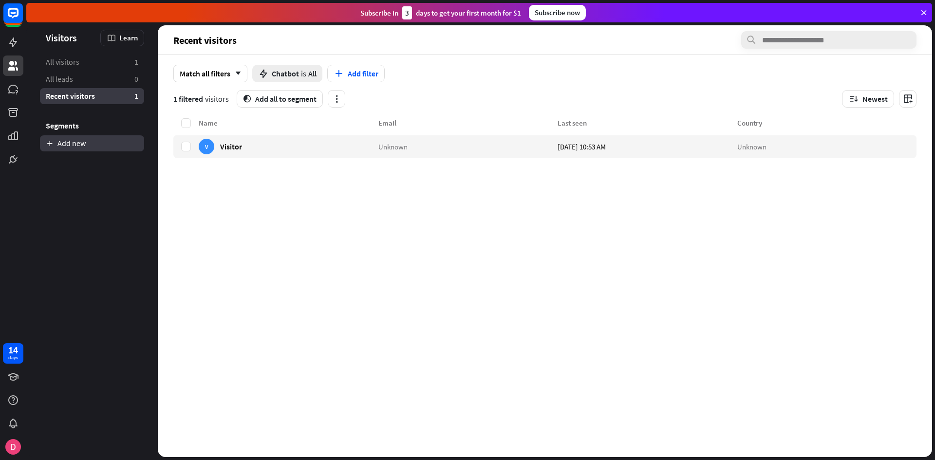
click at [79, 138] on link "Add new" at bounding box center [92, 143] width 104 height 16
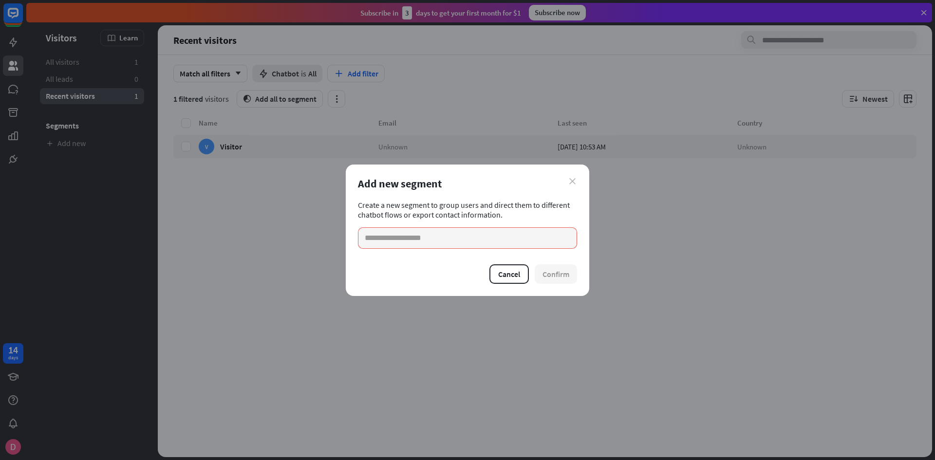
click at [569, 184] on icon "close" at bounding box center [572, 181] width 6 height 6
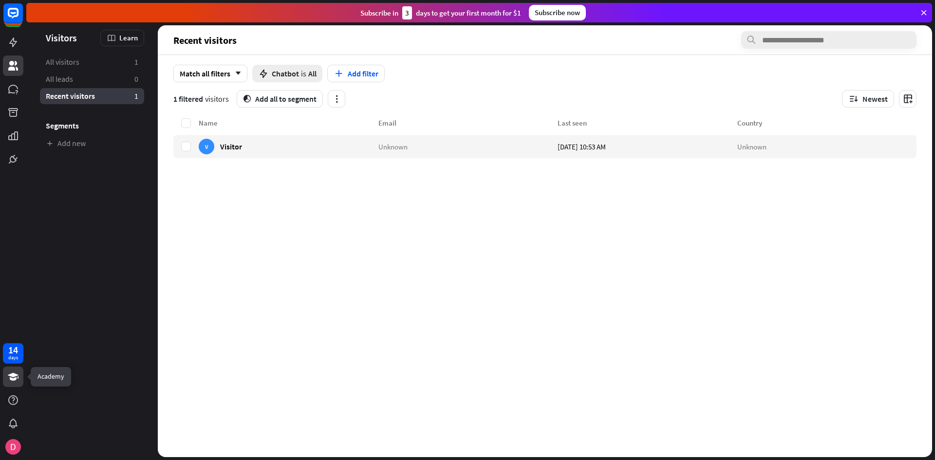
click at [4, 374] on link at bounding box center [13, 377] width 20 height 20
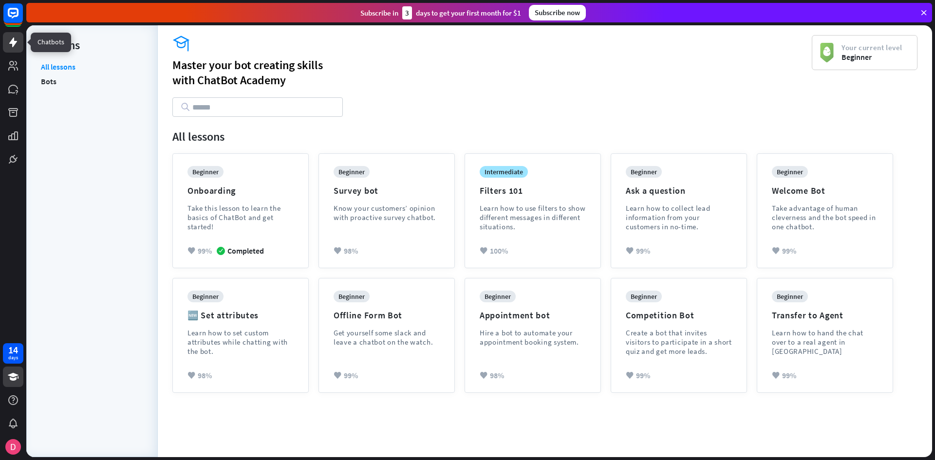
click at [14, 43] on icon at bounding box center [13, 42] width 8 height 10
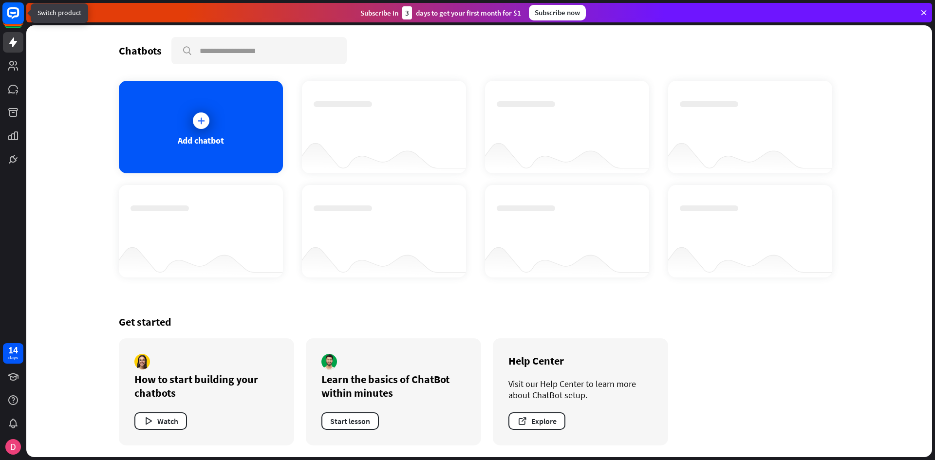
click at [16, 14] on rect at bounding box center [12, 12] width 21 height 21
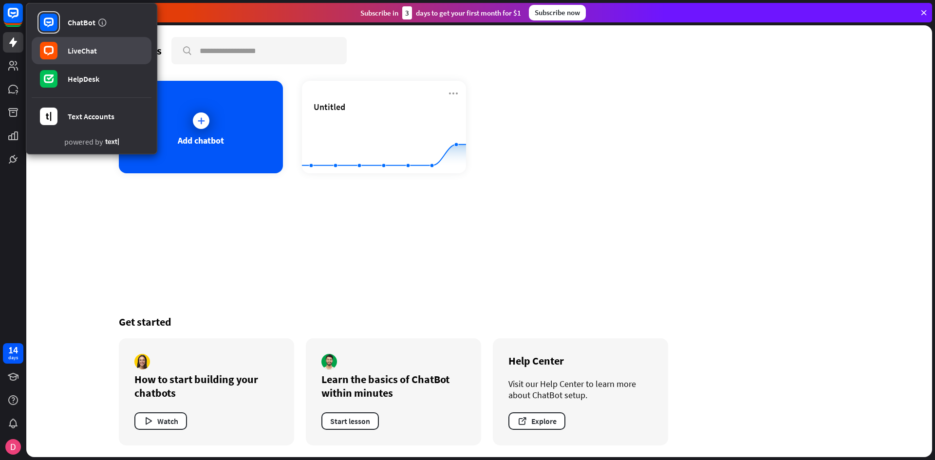
click at [98, 50] on link "LiveChat" at bounding box center [92, 50] width 120 height 27
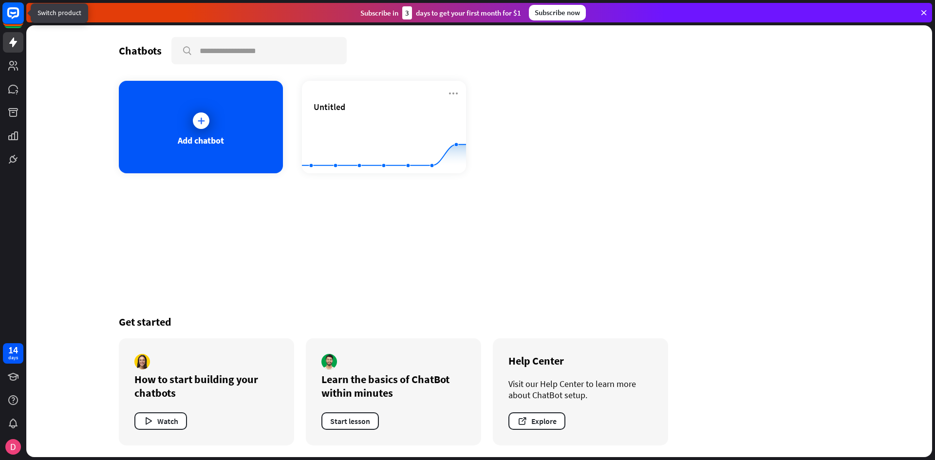
click at [11, 16] on icon at bounding box center [13, 13] width 12 height 12
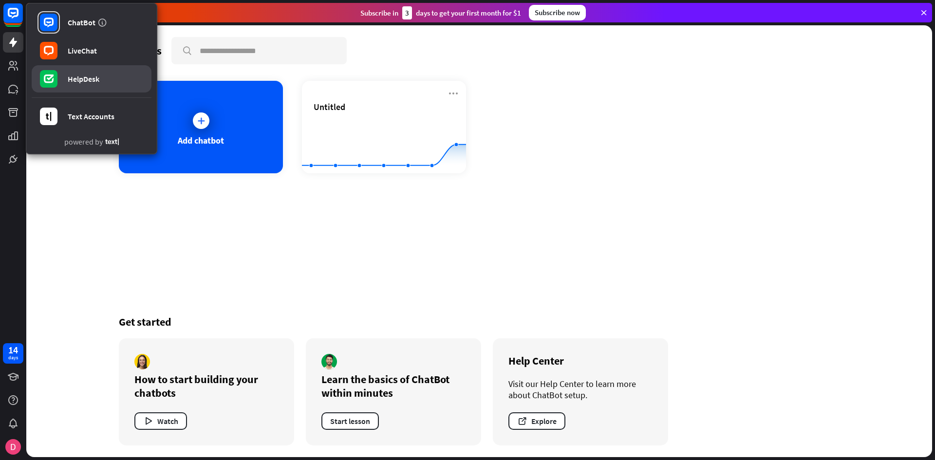
click at [60, 79] on link "HelpDesk" at bounding box center [92, 78] width 120 height 27
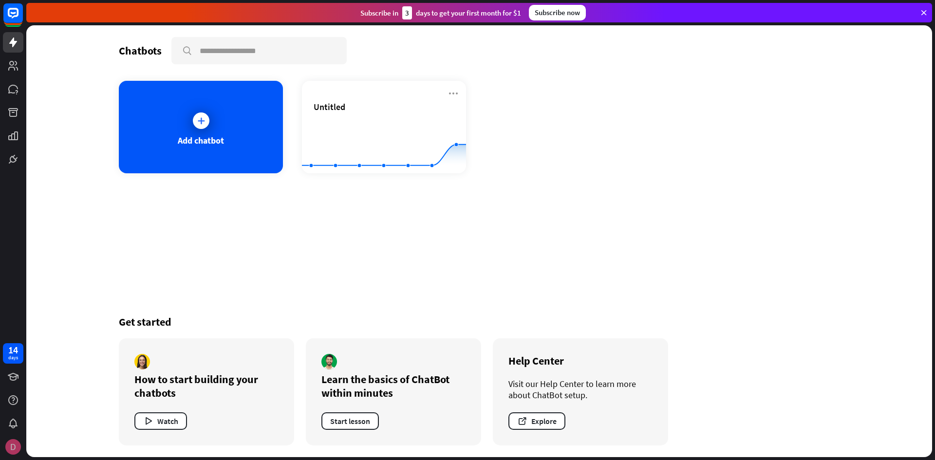
click at [12, 444] on img at bounding box center [13, 447] width 16 height 16
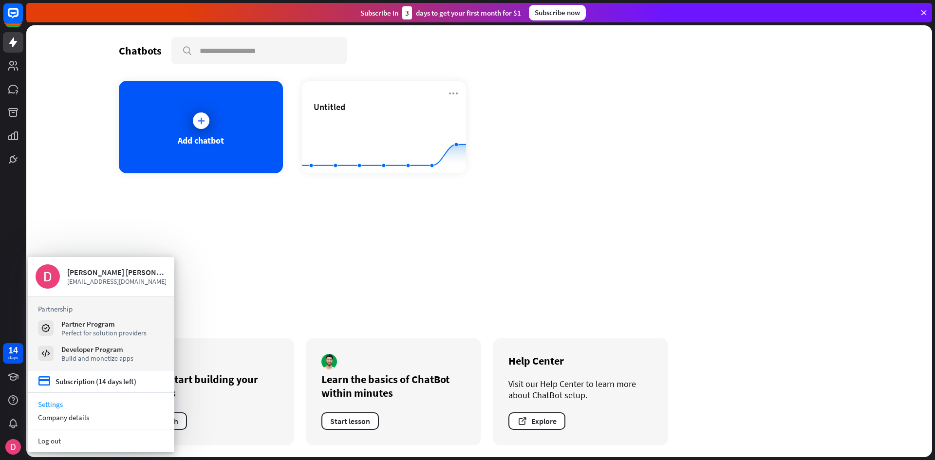
click at [67, 406] on link "Settings" at bounding box center [101, 404] width 146 height 13
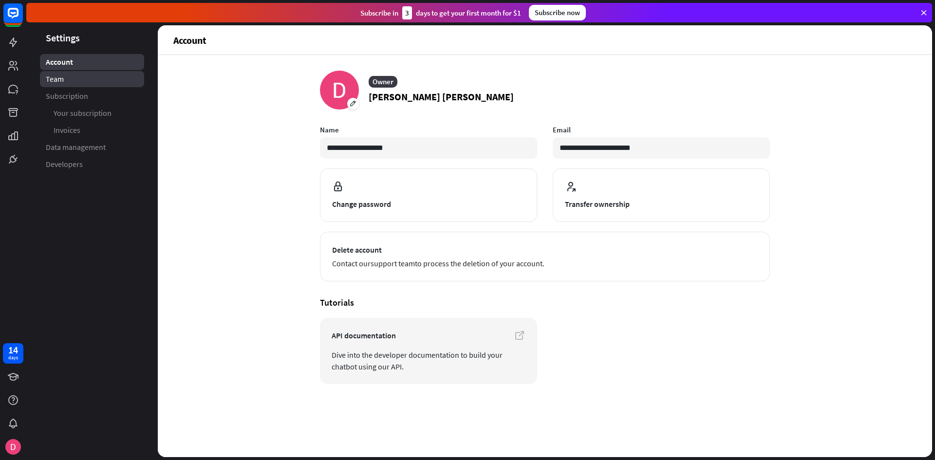
click at [48, 79] on span "Team" at bounding box center [55, 79] width 18 height 10
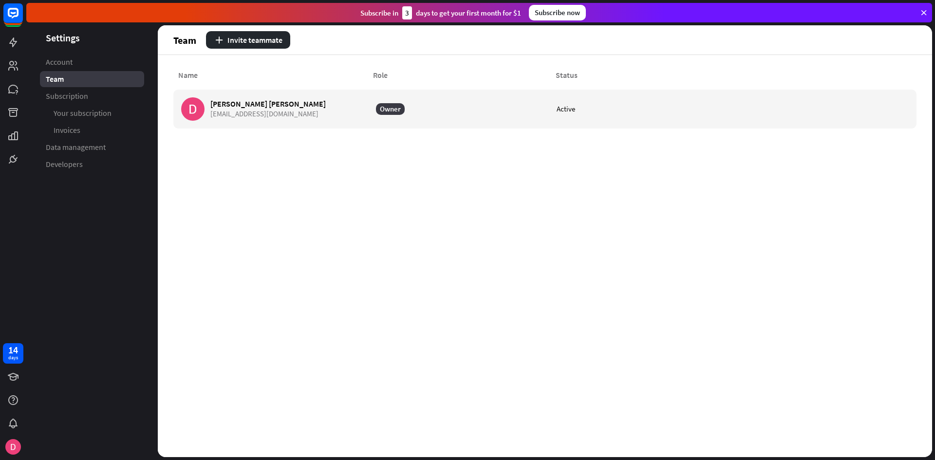
click at [66, 92] on span "Subscription" at bounding box center [67, 96] width 42 height 10
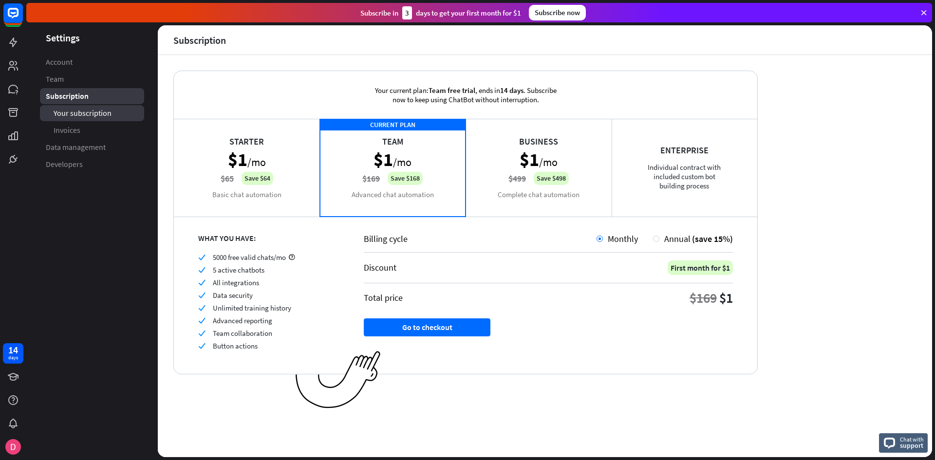
click at [76, 119] on link "Your subscription" at bounding box center [92, 113] width 104 height 16
click at [78, 130] on span "Invoices" at bounding box center [67, 130] width 27 height 10
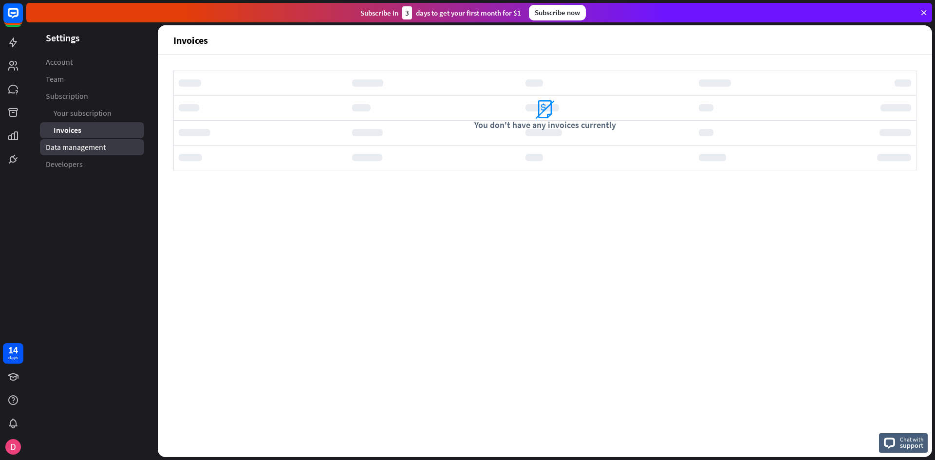
click at [73, 148] on span "Data management" at bounding box center [76, 147] width 60 height 10
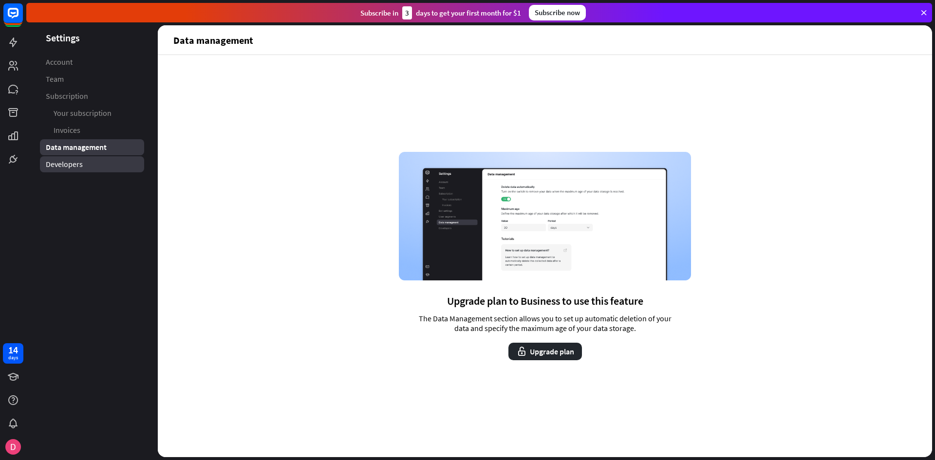
click at [72, 167] on span "Developers" at bounding box center [64, 164] width 37 height 10
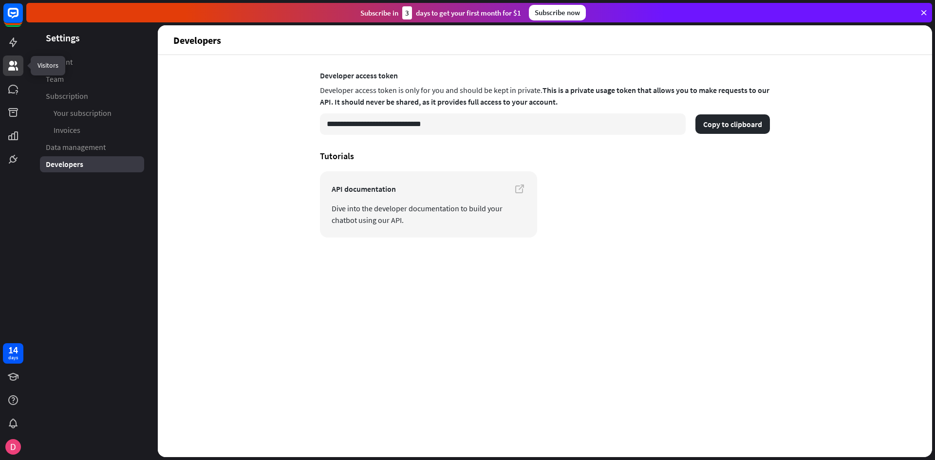
click at [12, 62] on icon at bounding box center [13, 66] width 10 height 10
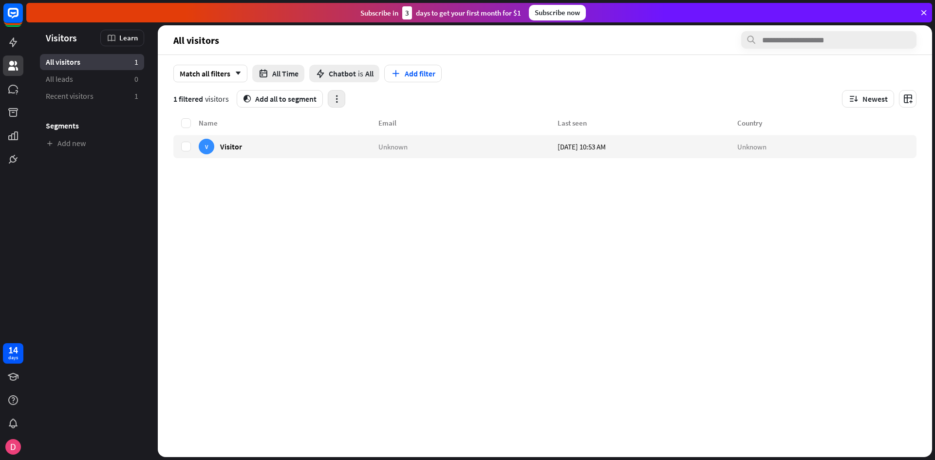
click at [330, 97] on button "button" at bounding box center [337, 99] width 18 height 18
click at [18, 89] on icon at bounding box center [13, 89] width 12 height 12
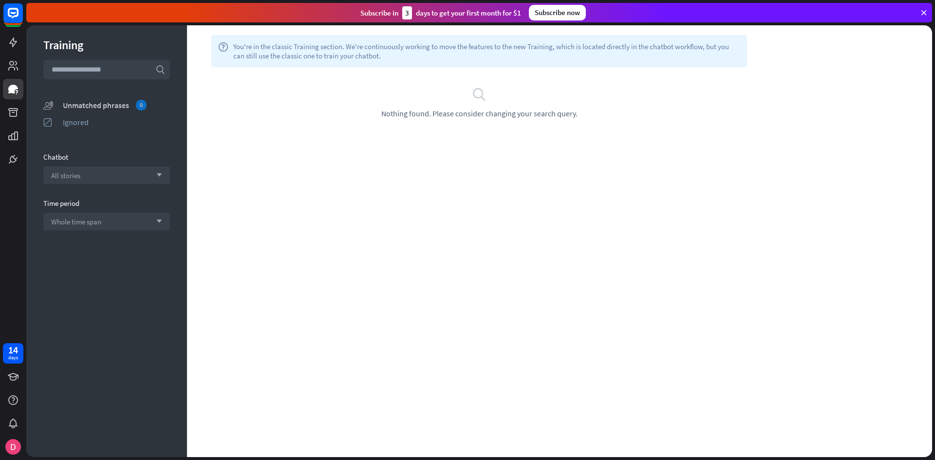
click at [107, 107] on div "Unmatched phrases 0" at bounding box center [116, 105] width 107 height 11
click at [71, 125] on div "Ignored" at bounding box center [116, 122] width 107 height 10
click at [91, 175] on div "All stories arrow_down" at bounding box center [106, 175] width 127 height 18
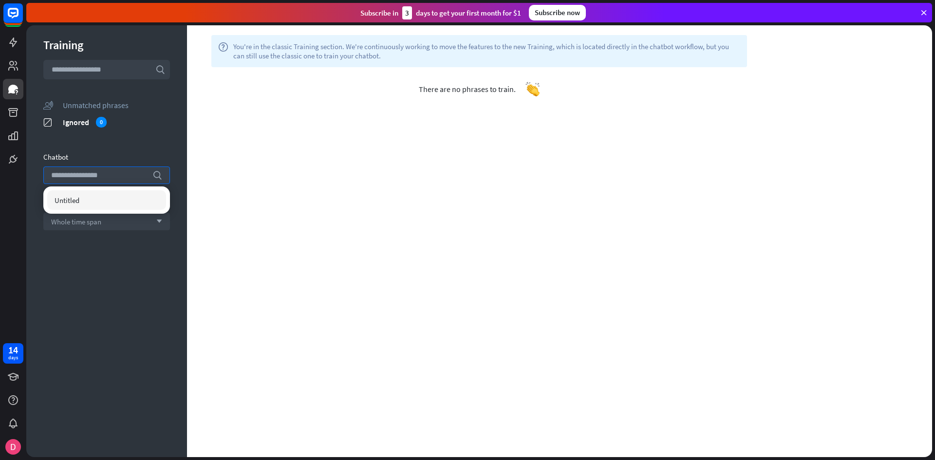
click at [143, 163] on section "Chatbot search" at bounding box center [106, 168] width 127 height 32
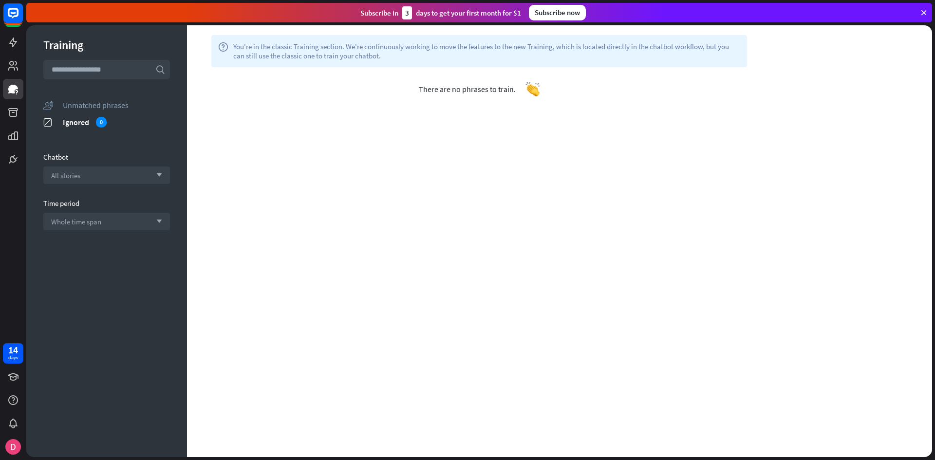
click at [133, 76] on input "text" at bounding box center [106, 69] width 127 height 19
click at [412, 96] on div "There are no phrases to train." at bounding box center [479, 89] width 584 height 44
click at [13, 112] on icon at bounding box center [13, 112] width 10 height 9
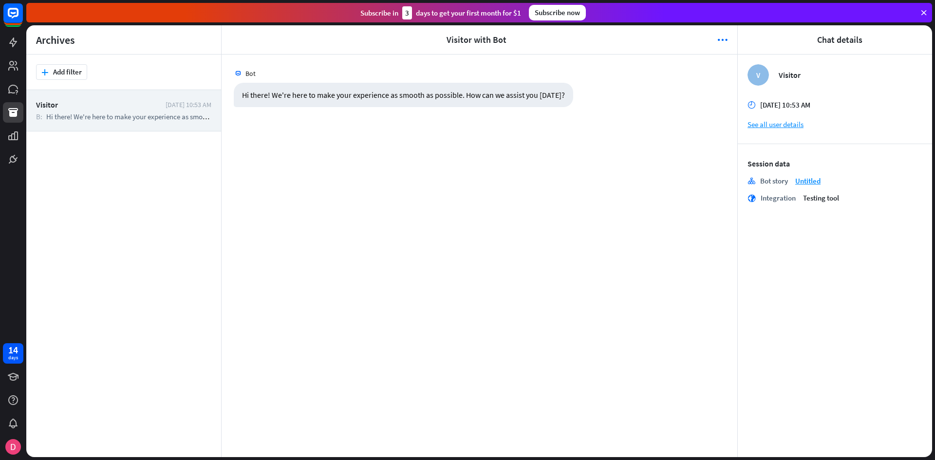
click at [714, 45] on header "arrowhead_left Visitor with Bot more_horiz arrowhead_right" at bounding box center [478, 39] width 515 height 29
click at [717, 42] on icon "more_horiz" at bounding box center [722, 40] width 10 height 10
click at [236, 161] on div "Bot Hi there! We're here to make your experience as smooth as possible. How can…" at bounding box center [478, 256] width 515 height 403
click at [8, 139] on icon at bounding box center [13, 136] width 12 height 12
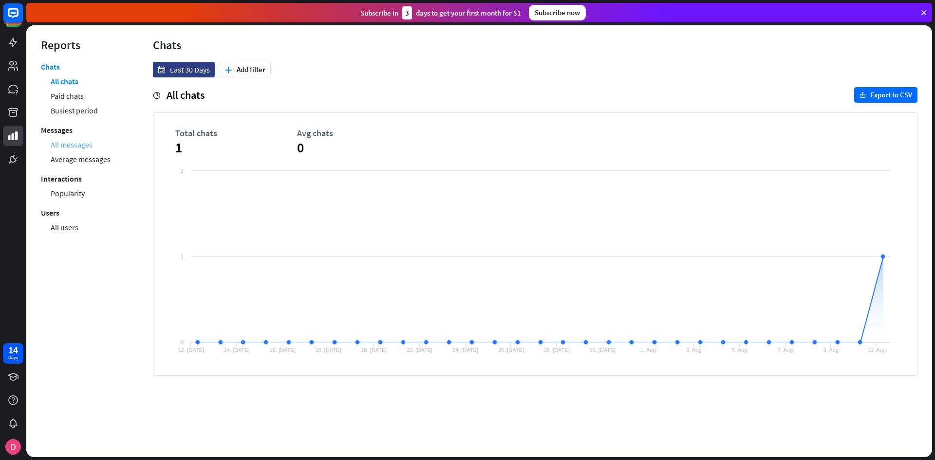
click at [74, 145] on link "All messages" at bounding box center [72, 144] width 42 height 15
click at [11, 159] on icon at bounding box center [13, 159] width 6 height 6
